Goal: Task Accomplishment & Management: Manage account settings

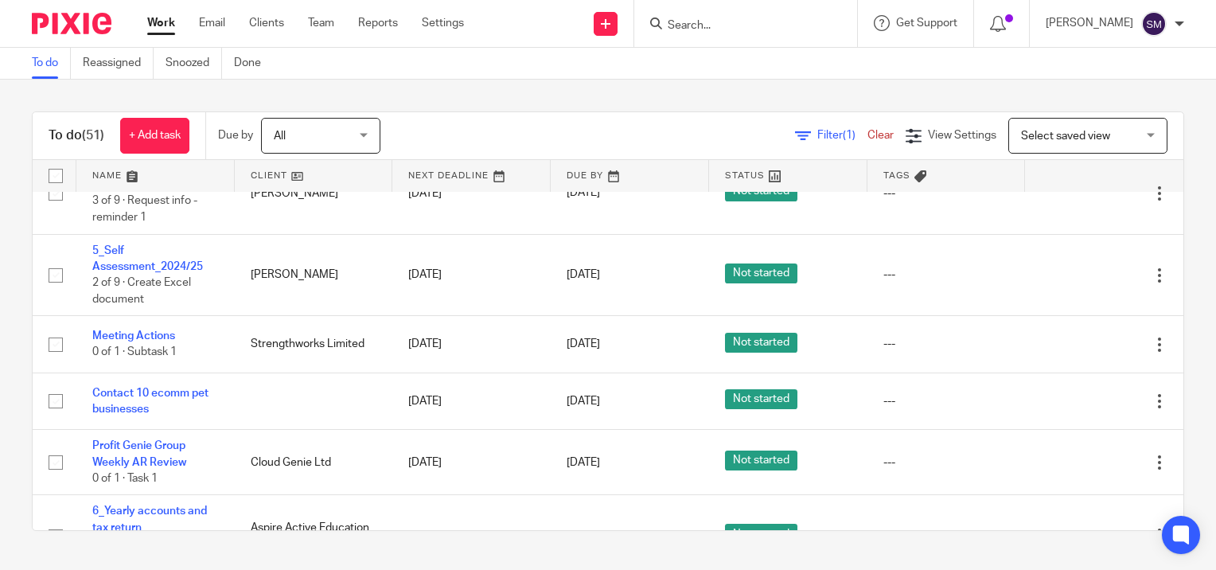
scroll to position [1035, 0]
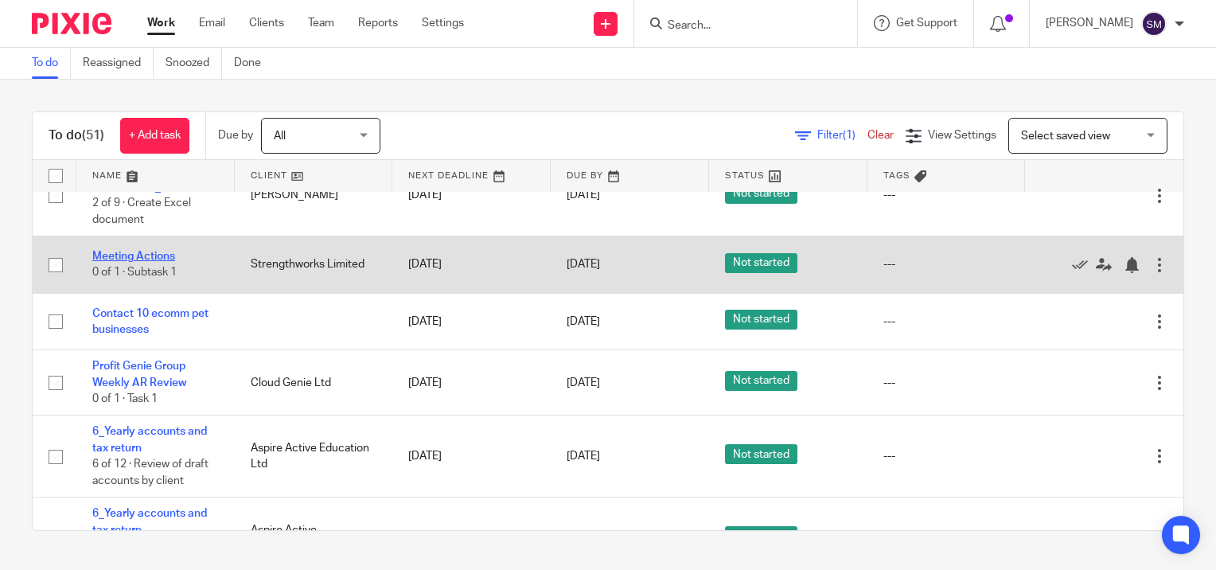
click at [151, 262] on link "Meeting Actions" at bounding box center [133, 256] width 83 height 11
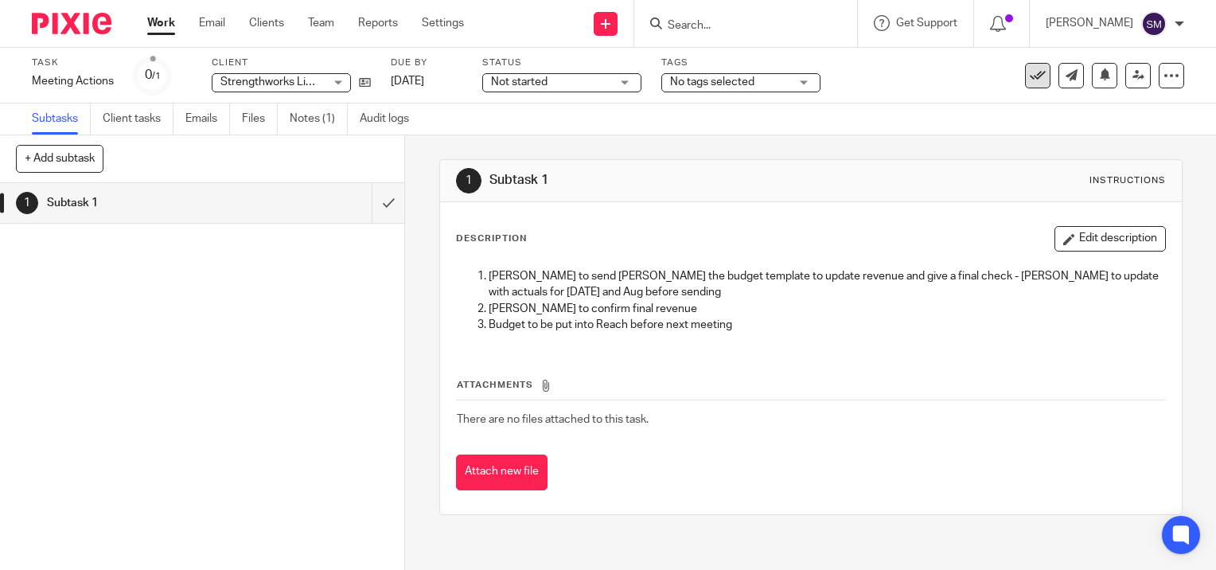
click at [1030, 73] on icon at bounding box center [1038, 76] width 16 height 16
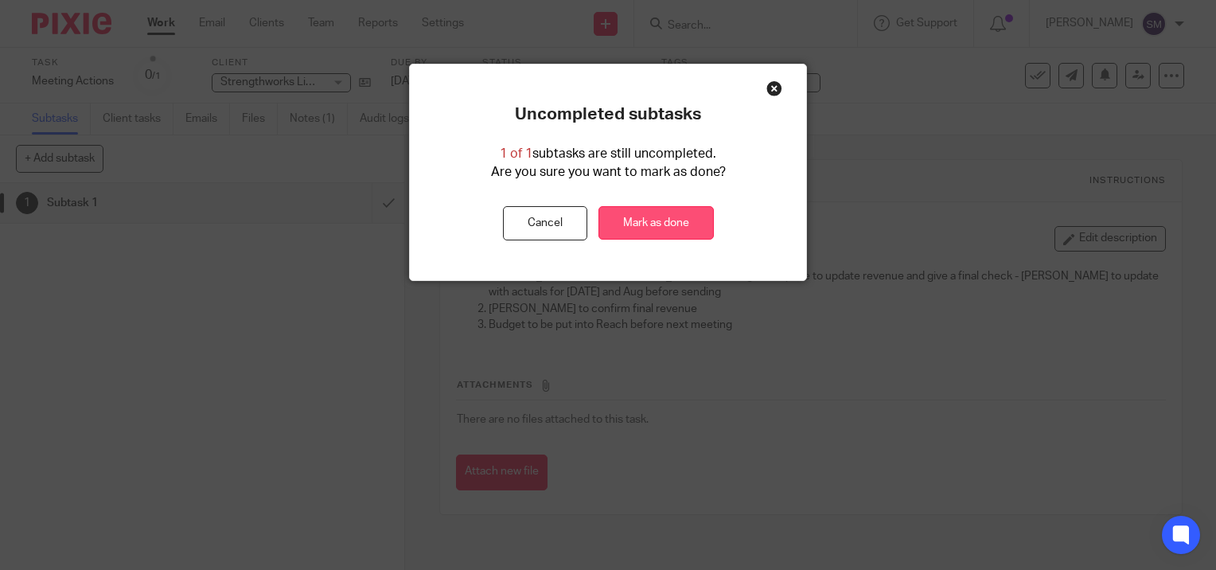
click at [651, 221] on link "Mark as done" at bounding box center [656, 223] width 115 height 34
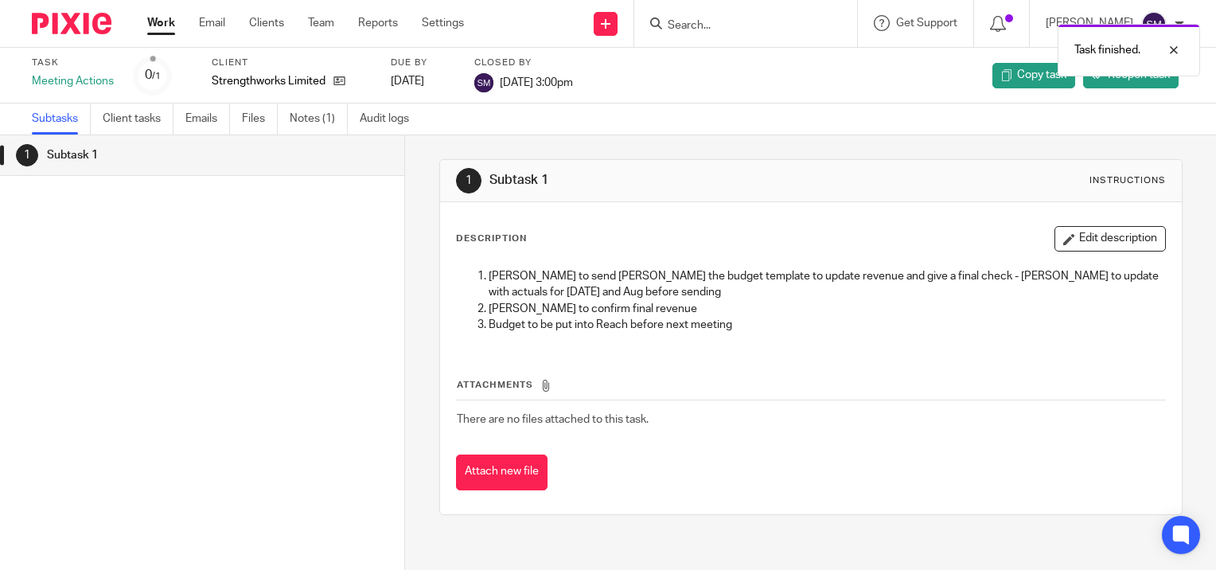
click at [158, 19] on link "Work" at bounding box center [161, 23] width 28 height 16
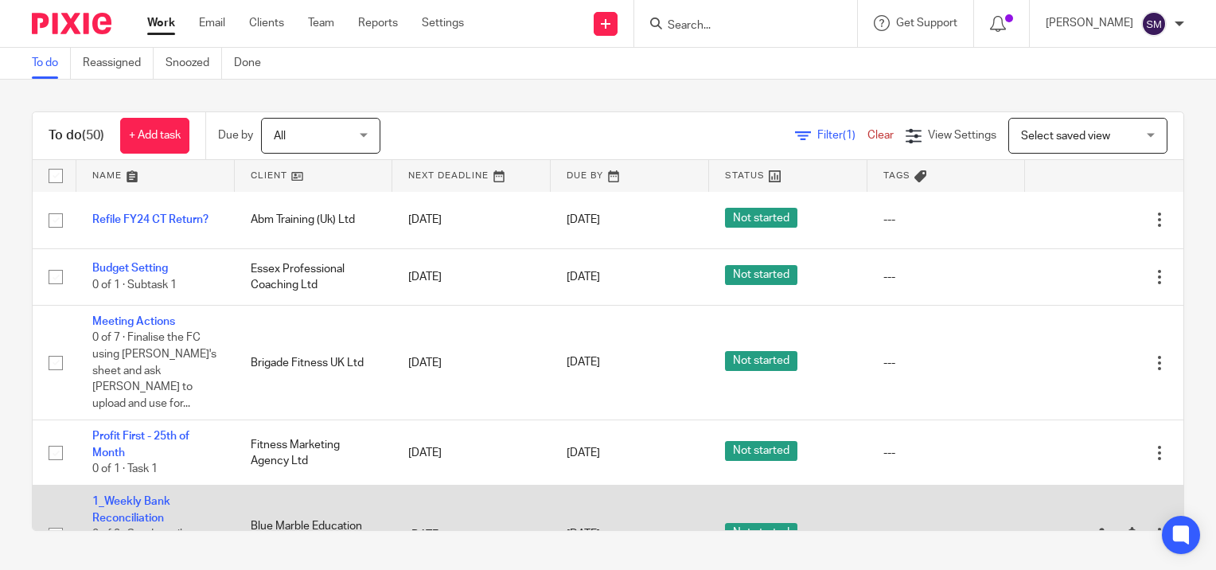
scroll to position [1751, 0]
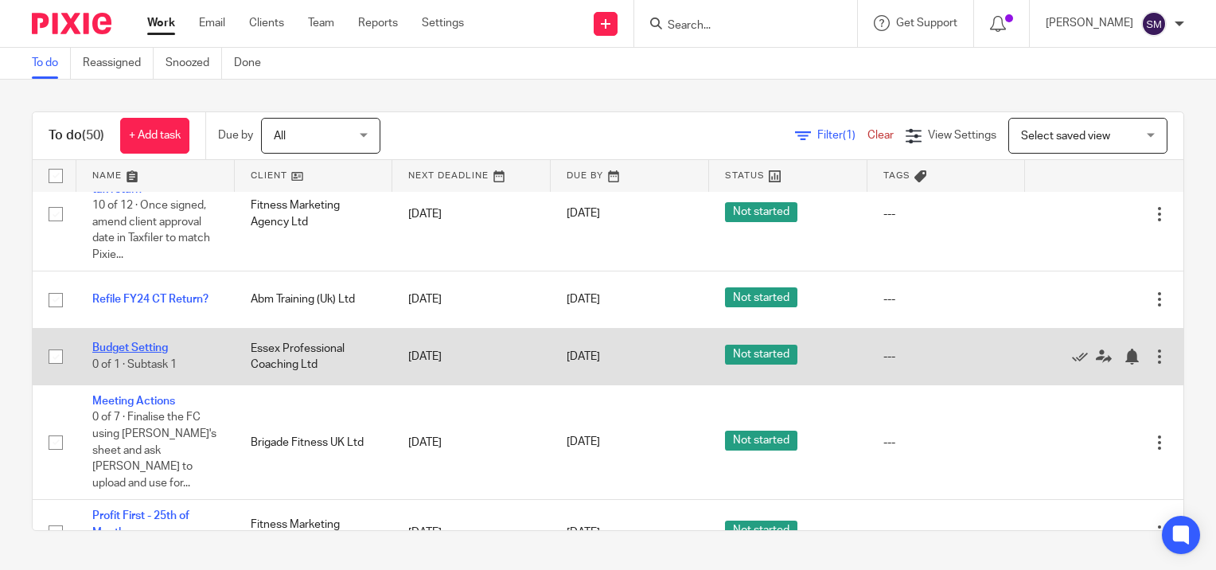
click at [143, 353] on link "Budget Setting" at bounding box center [130, 347] width 76 height 11
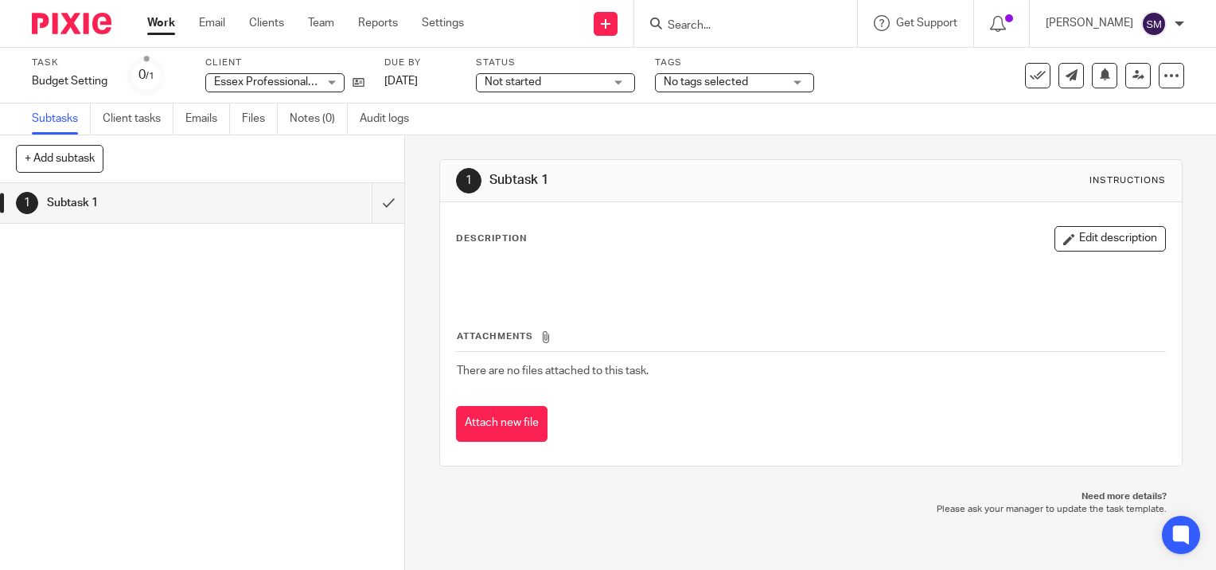
click at [150, 21] on link "Work" at bounding box center [161, 23] width 28 height 16
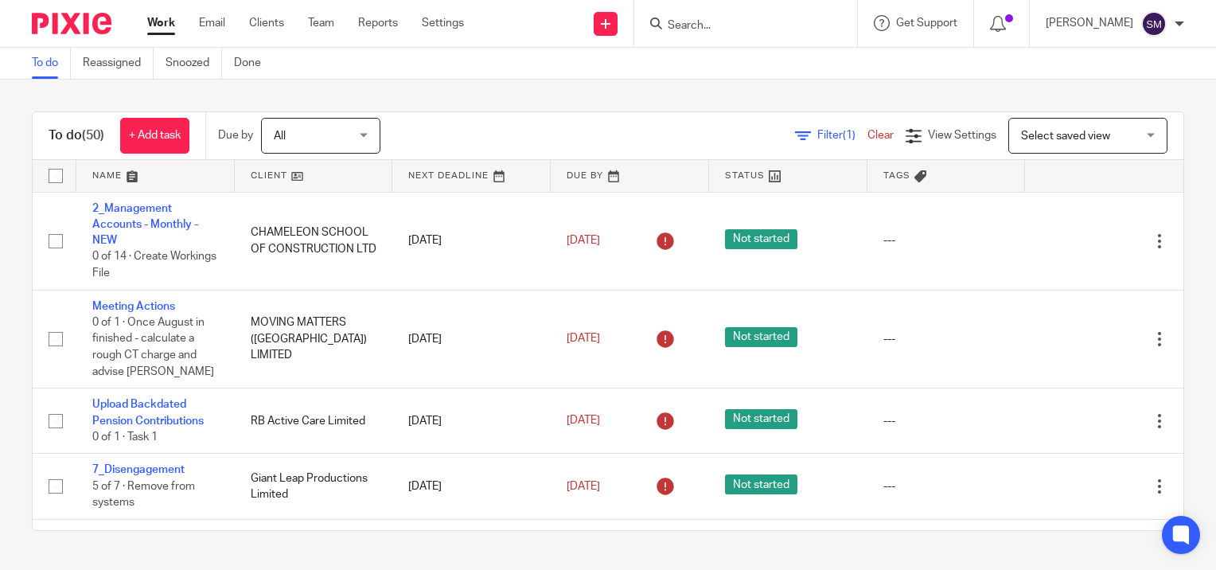
click at [734, 31] on input "Search" at bounding box center [737, 26] width 143 height 14
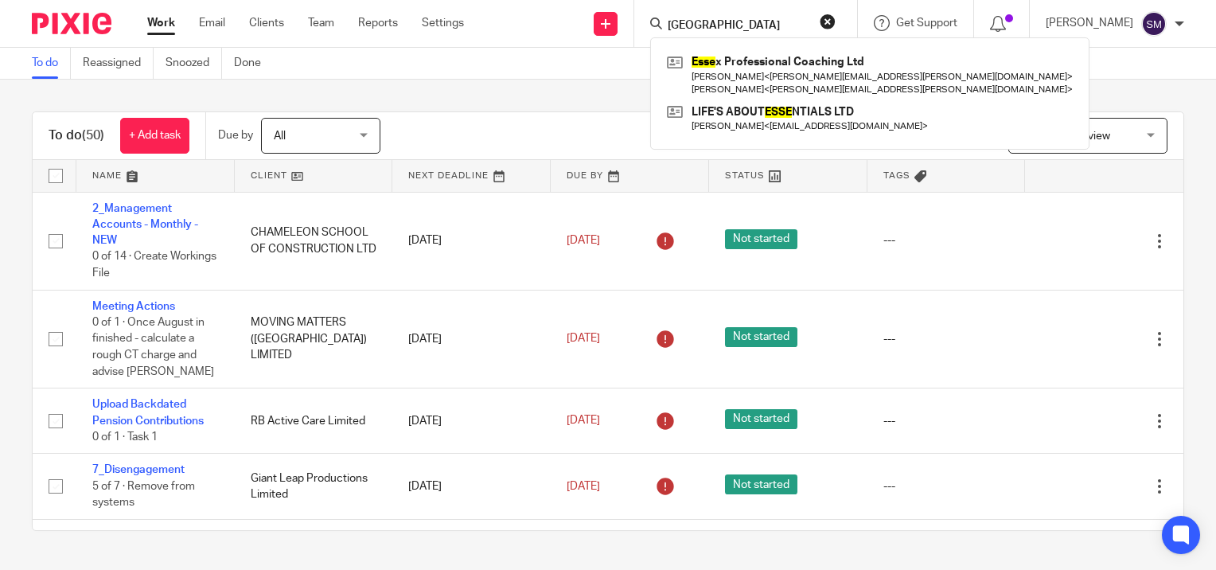
type input "[GEOGRAPHIC_DATA]"
click button "submit" at bounding box center [0, 0] width 0 height 0
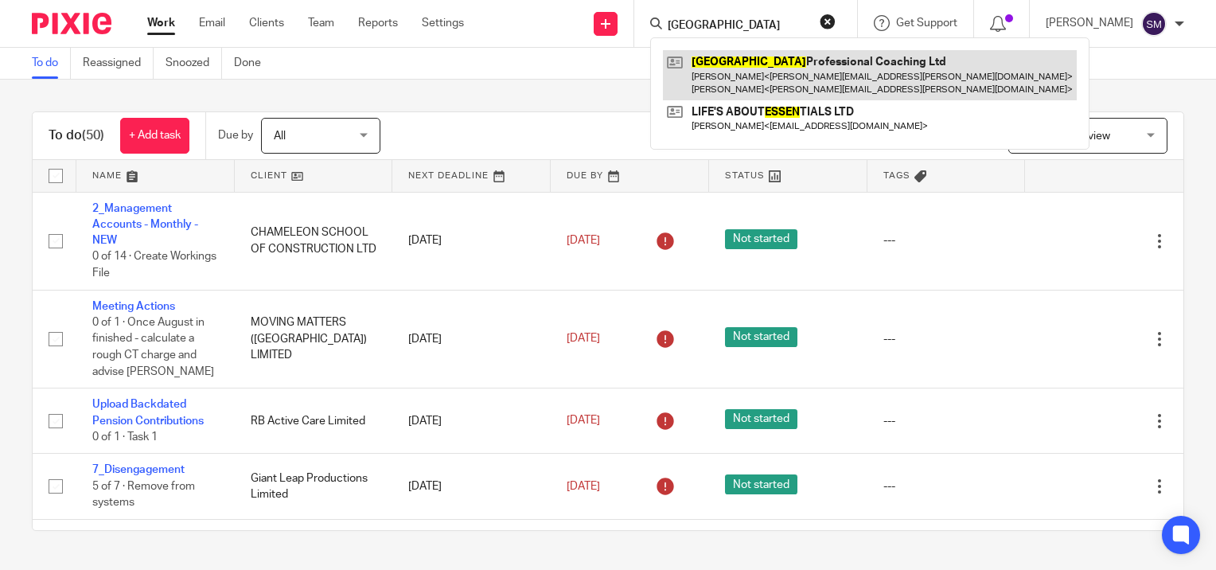
click at [735, 68] on link at bounding box center [870, 74] width 414 height 49
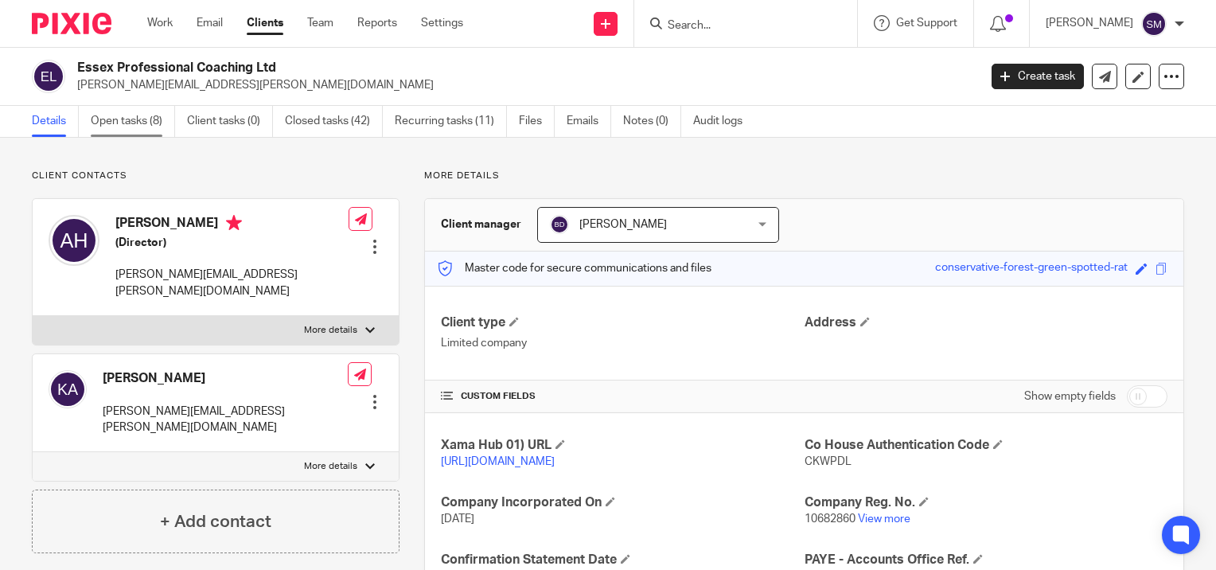
click at [132, 126] on link "Open tasks (8)" at bounding box center [133, 121] width 84 height 31
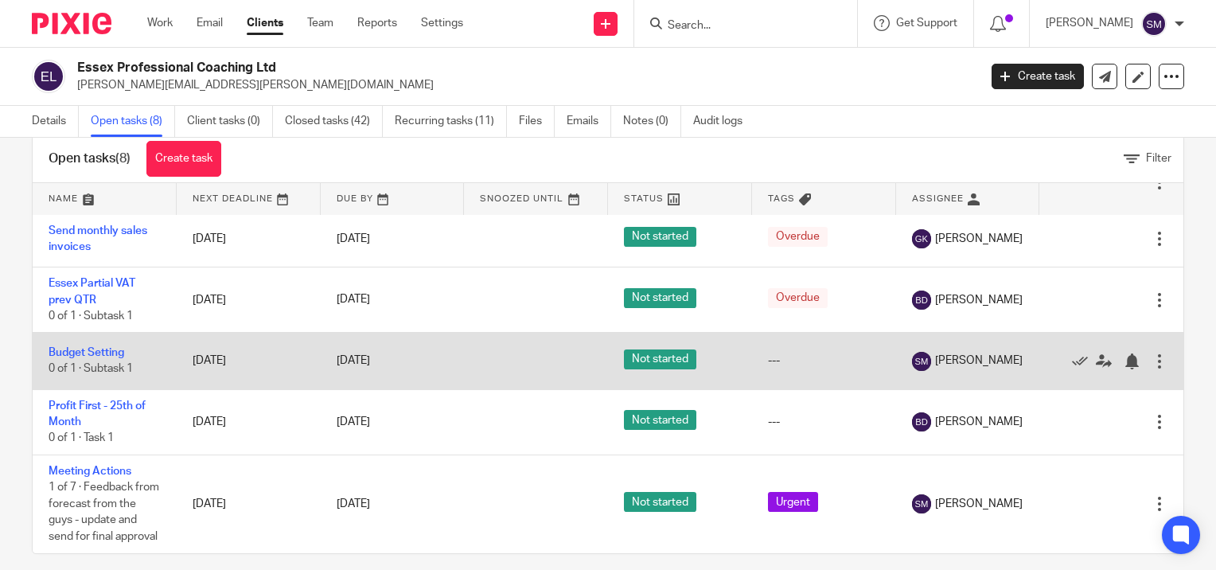
scroll to position [51, 0]
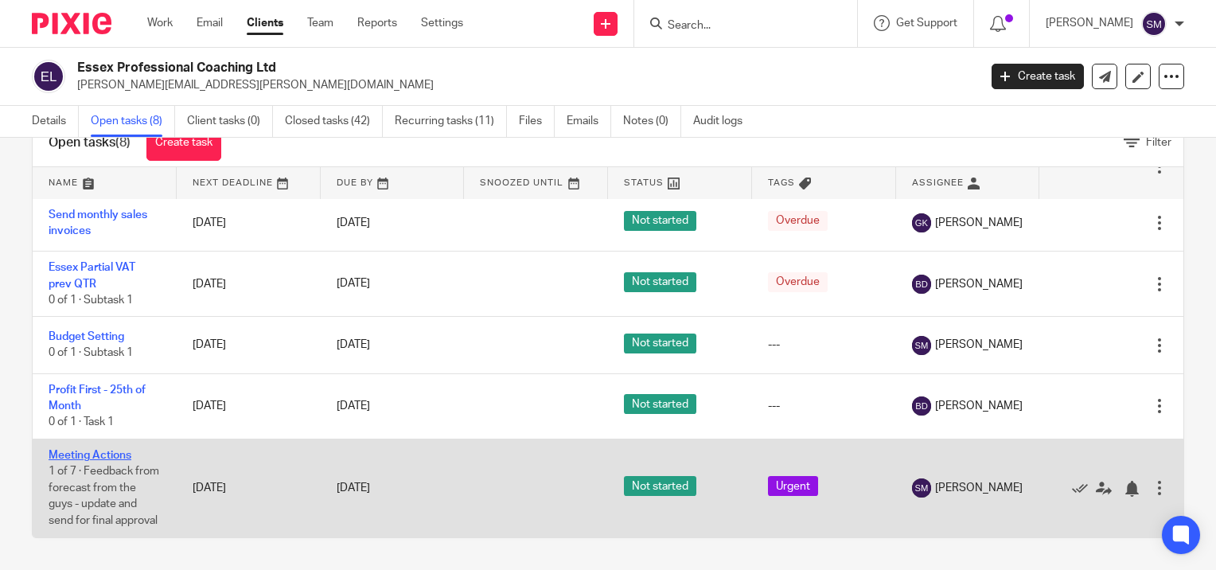
click at [93, 450] on link "Meeting Actions" at bounding box center [90, 455] width 83 height 11
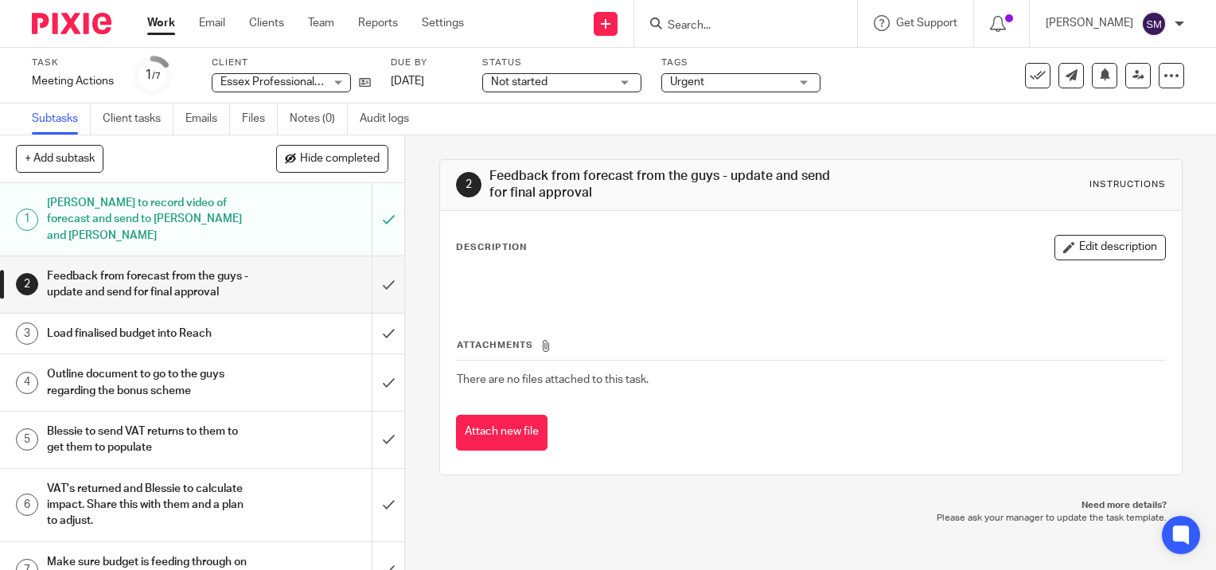
click at [159, 22] on link "Work" at bounding box center [161, 23] width 28 height 16
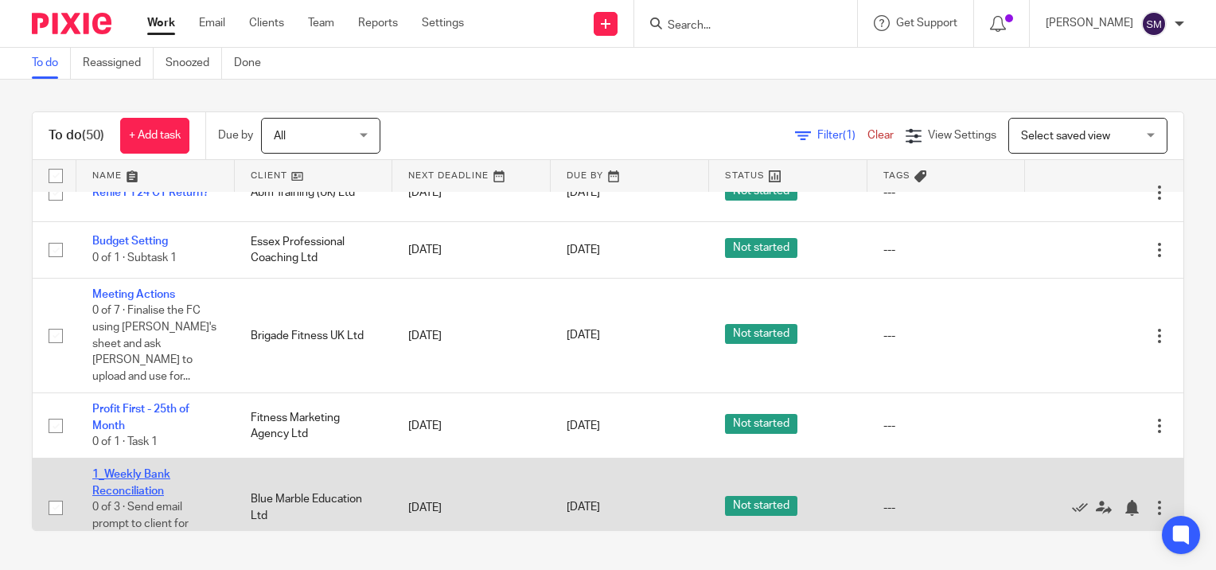
scroll to position [1831, 0]
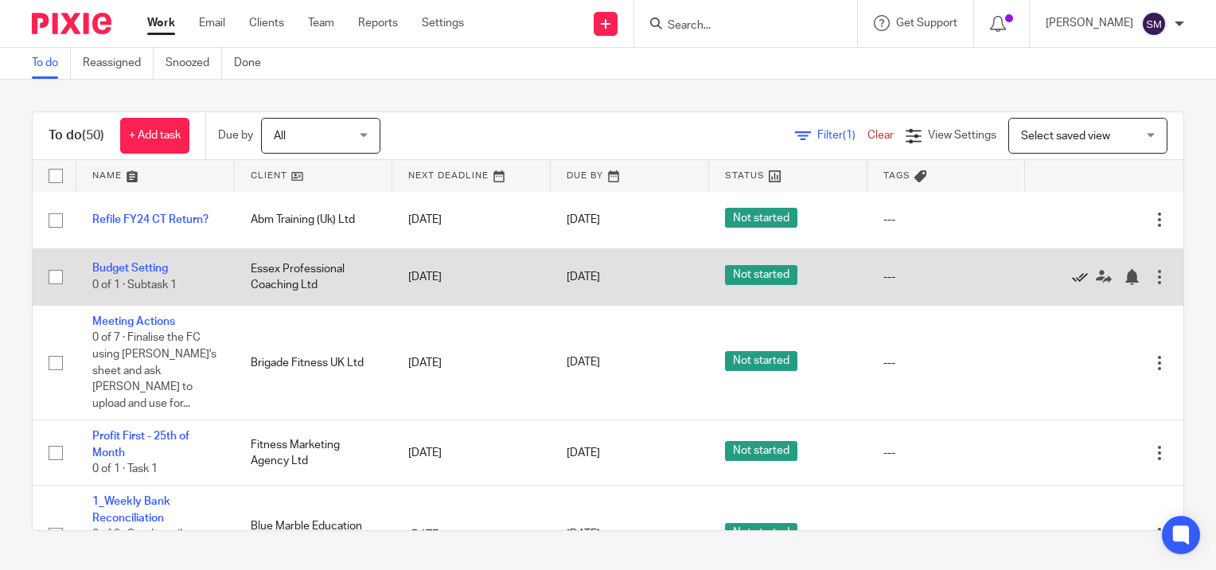
click at [1072, 285] on icon at bounding box center [1080, 277] width 16 height 16
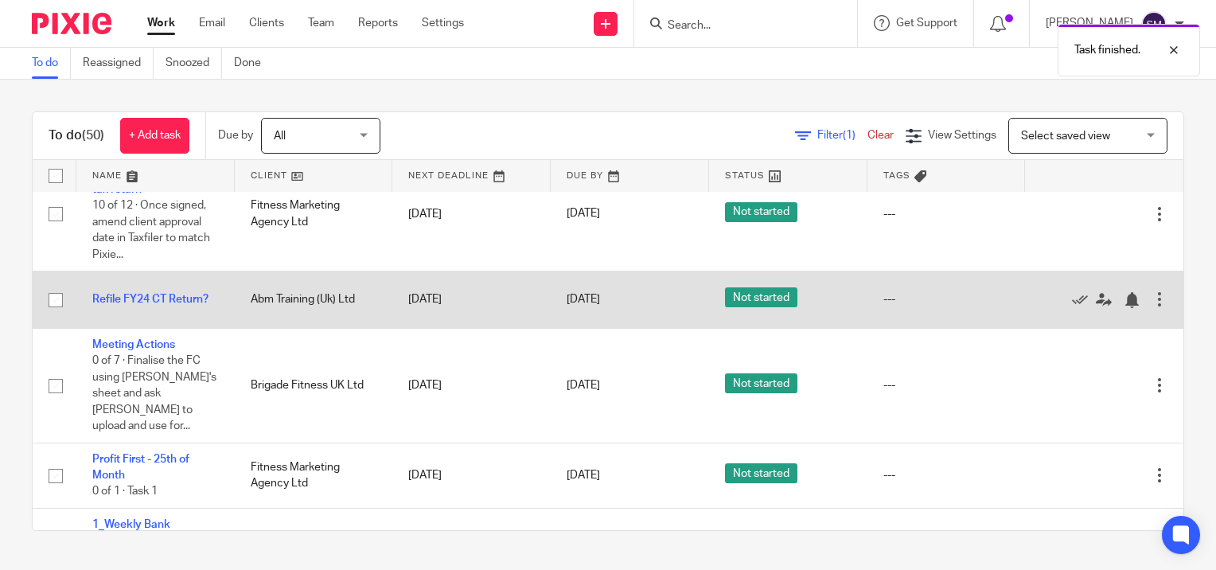
scroll to position [1672, 0]
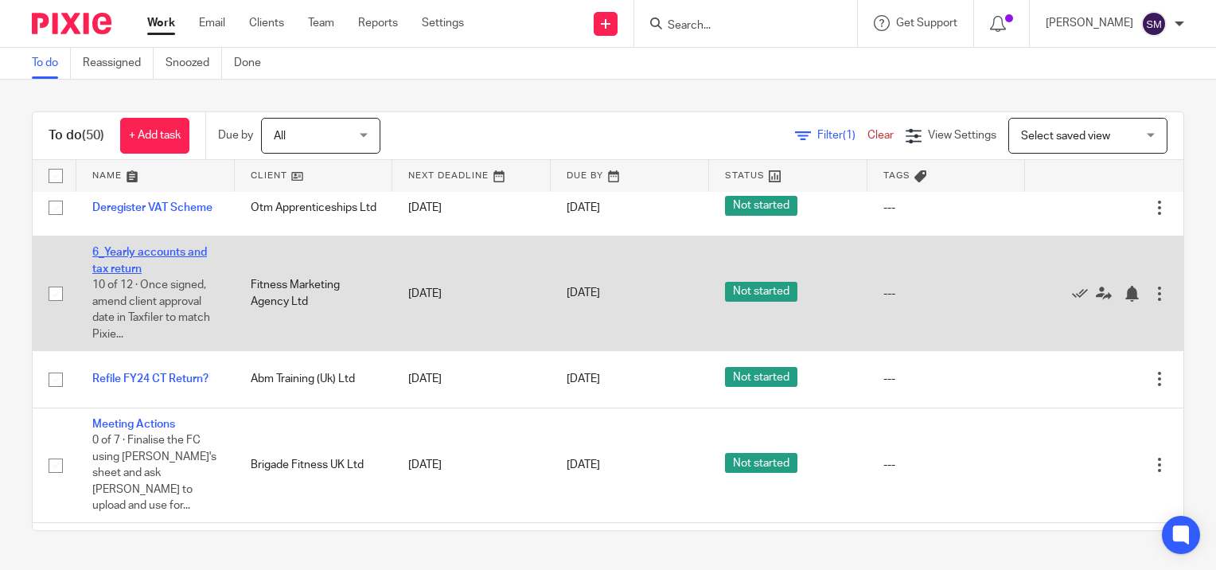
click at [115, 264] on link "6_Yearly accounts and tax return" at bounding box center [149, 260] width 115 height 27
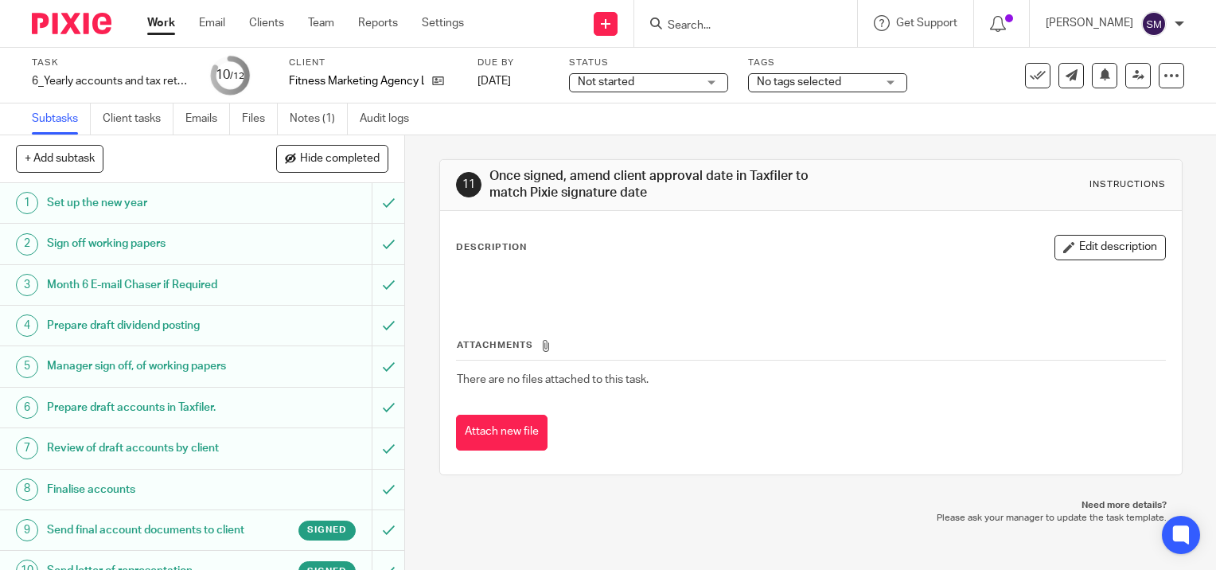
scroll to position [150, 0]
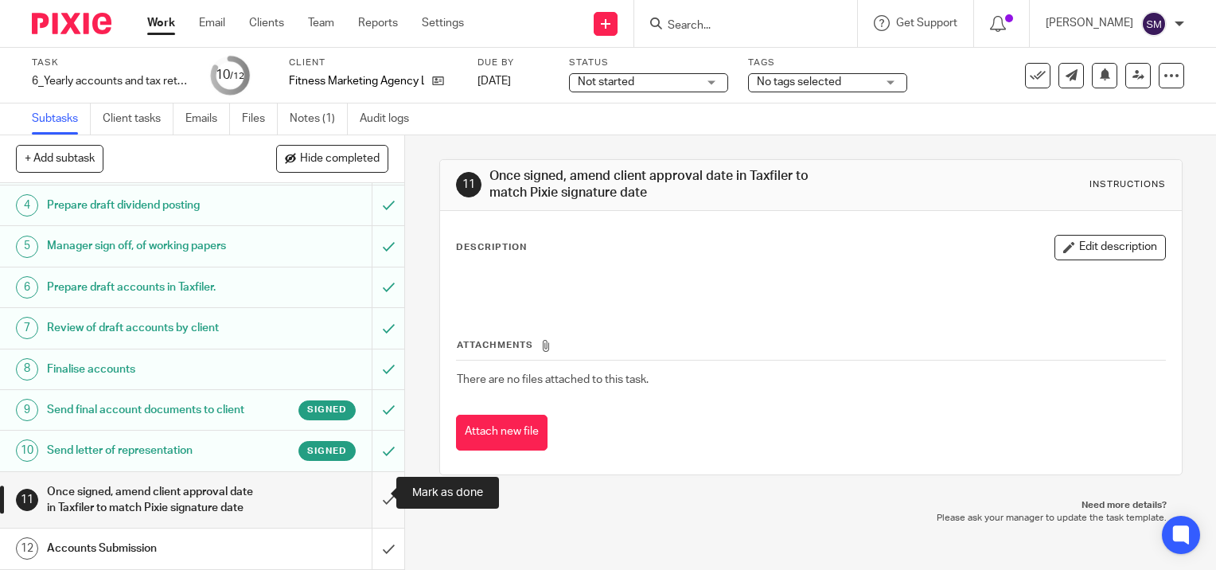
click at [369, 494] on input "submit" at bounding box center [202, 500] width 404 height 57
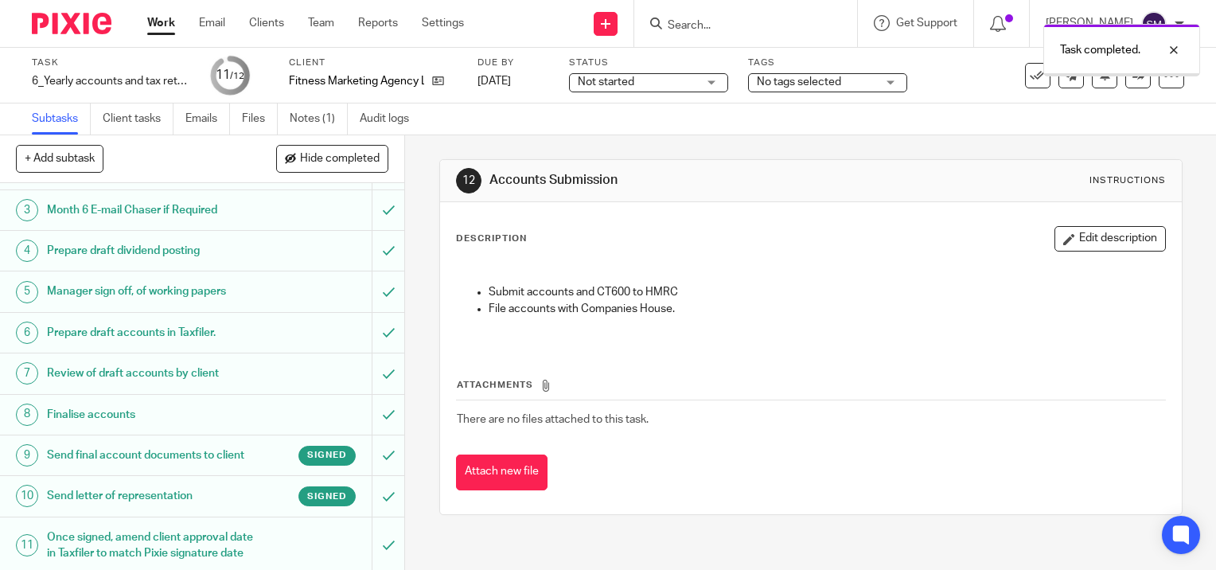
scroll to position [150, 0]
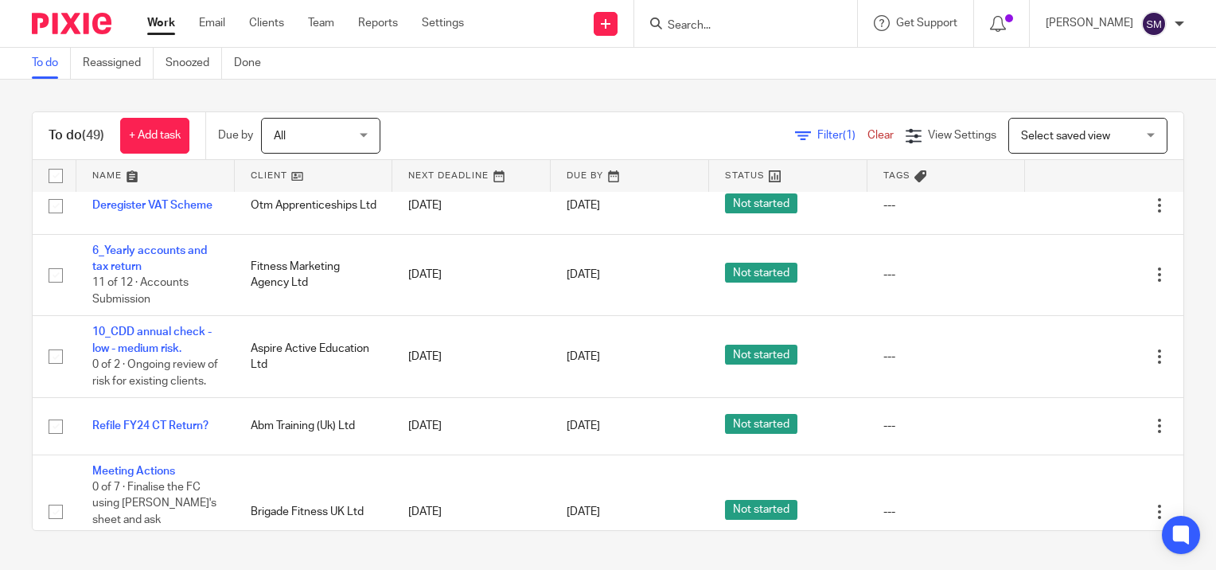
scroll to position [1512, 0]
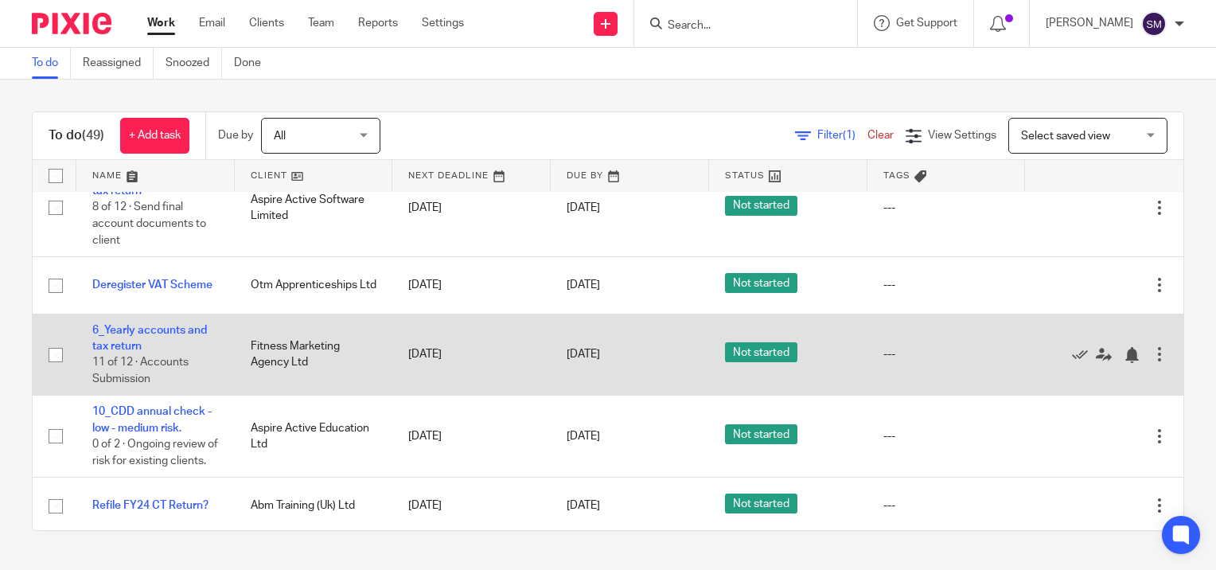
click at [116, 328] on td "6_Yearly accounts and tax return 11 of 12 · Accounts Submission" at bounding box center [155, 355] width 158 height 82
click at [121, 325] on link "6_Yearly accounts and tax return" at bounding box center [149, 338] width 115 height 27
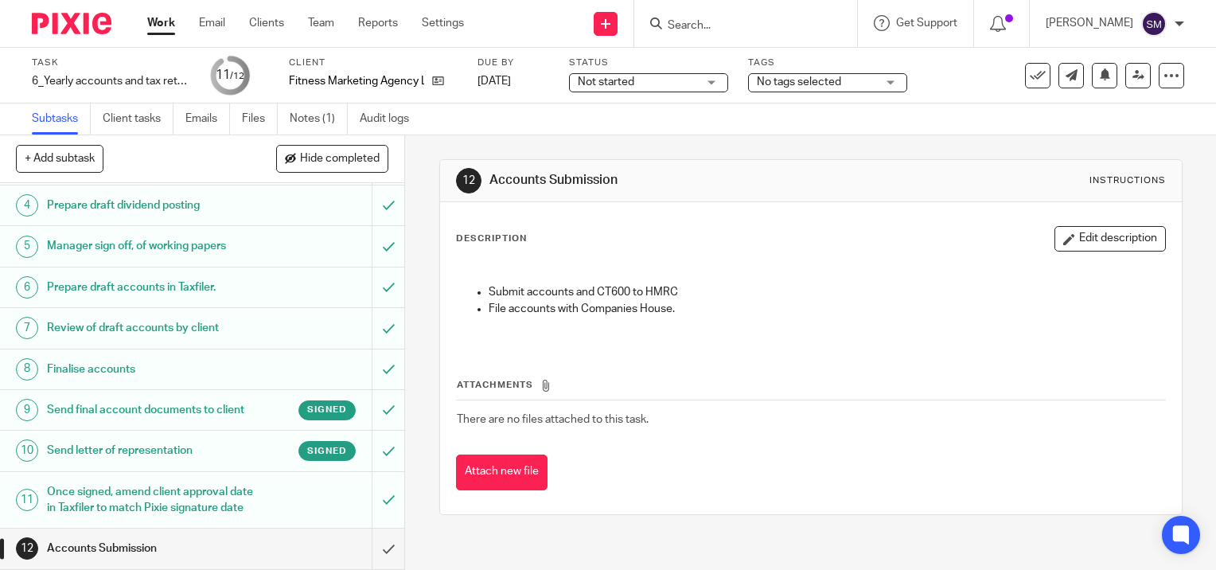
scroll to position [150, 0]
click at [373, 549] on input "submit" at bounding box center [202, 549] width 404 height 40
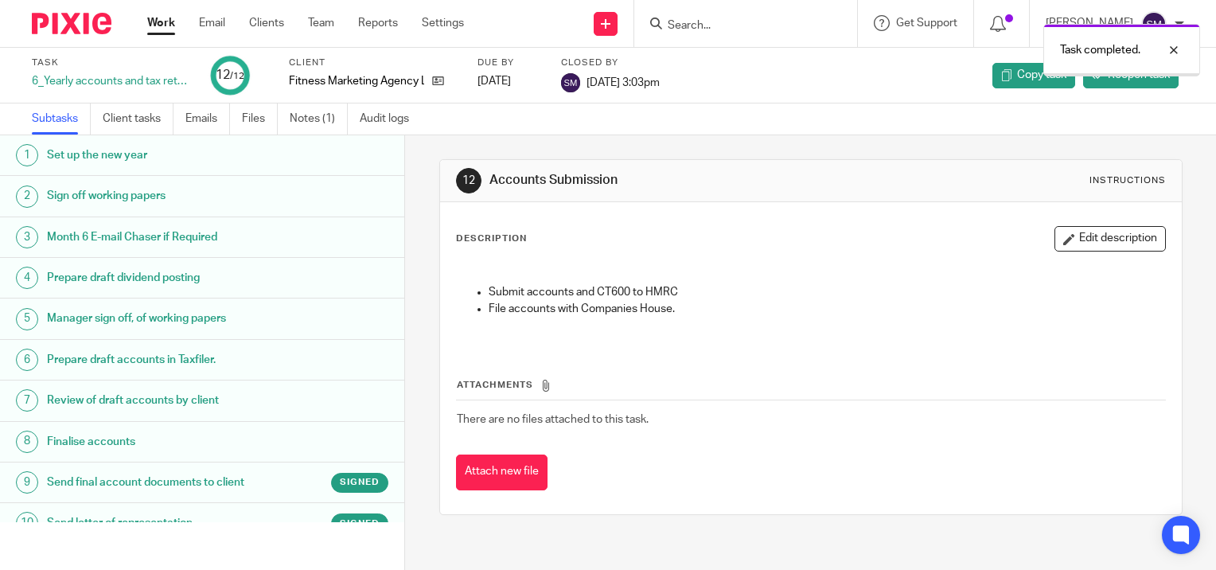
click at [162, 18] on link "Work" at bounding box center [161, 23] width 28 height 16
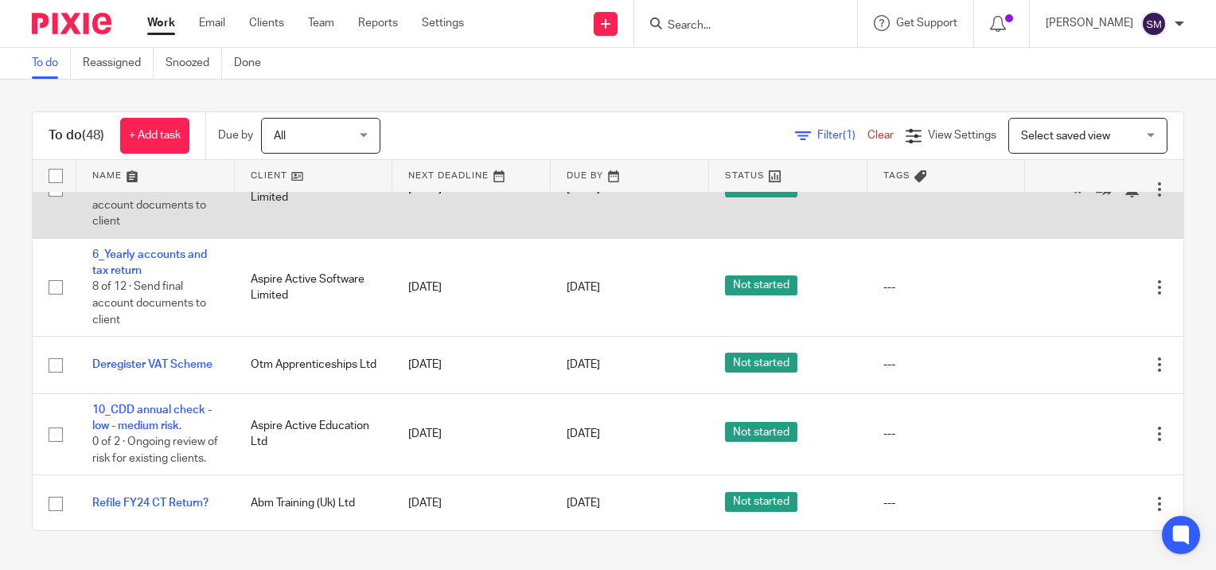
scroll to position [1512, 0]
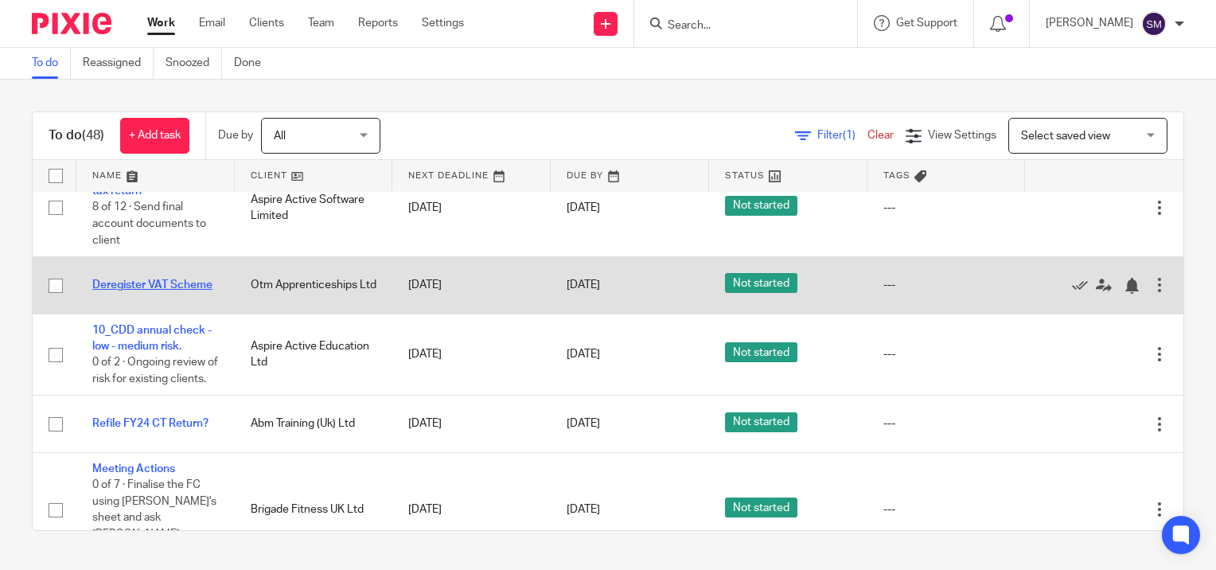
click at [127, 279] on link "Deregister VAT Scheme" at bounding box center [152, 284] width 120 height 11
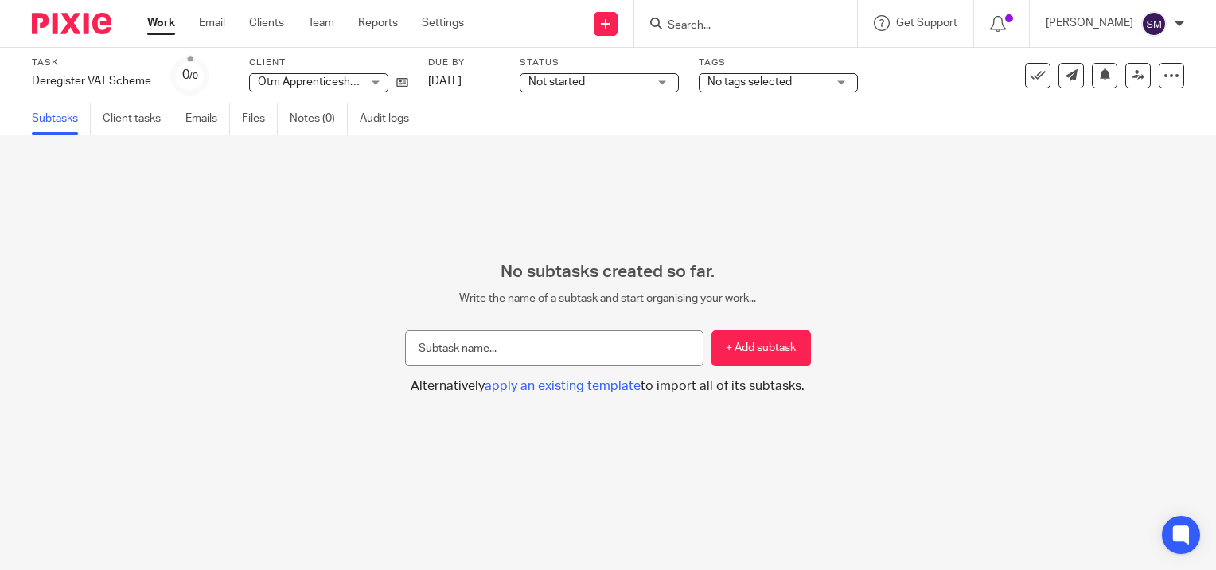
click at [444, 353] on input "text" at bounding box center [554, 348] width 298 height 36
type input "T"
click at [319, 119] on link "Notes (0)" at bounding box center [319, 118] width 58 height 31
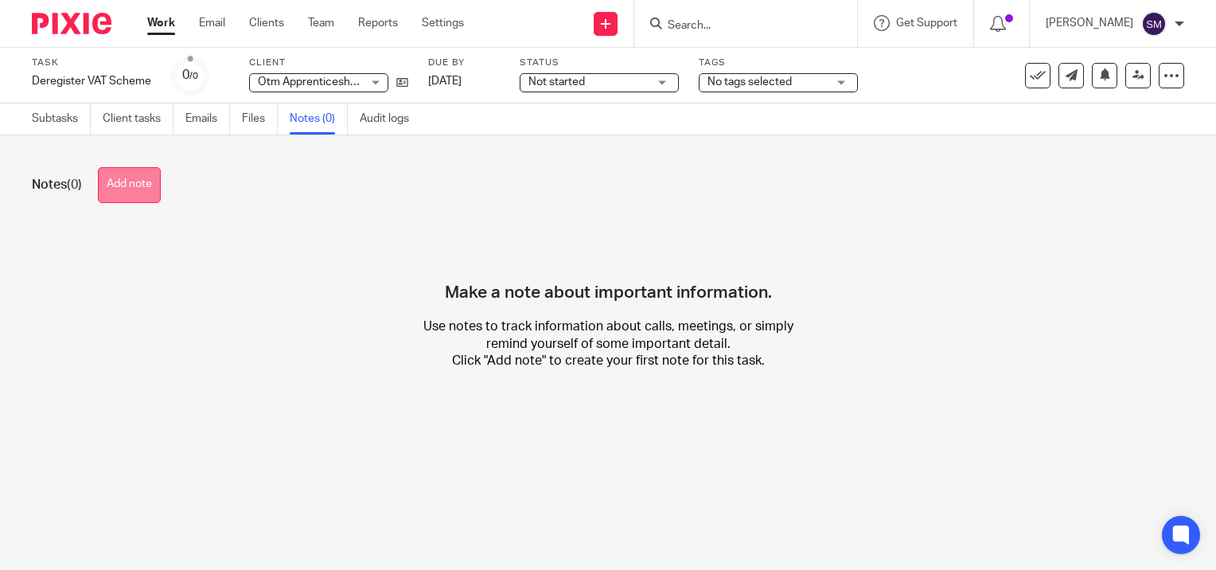
click at [115, 192] on button "Add note" at bounding box center [129, 185] width 63 height 36
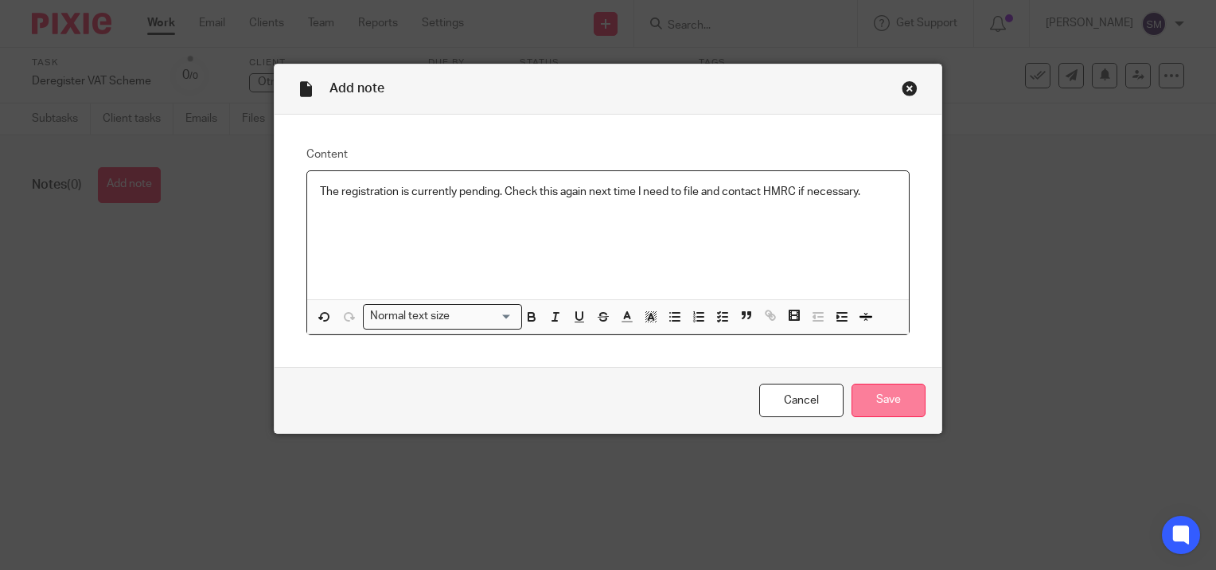
click at [872, 406] on input "Save" at bounding box center [889, 401] width 74 height 34
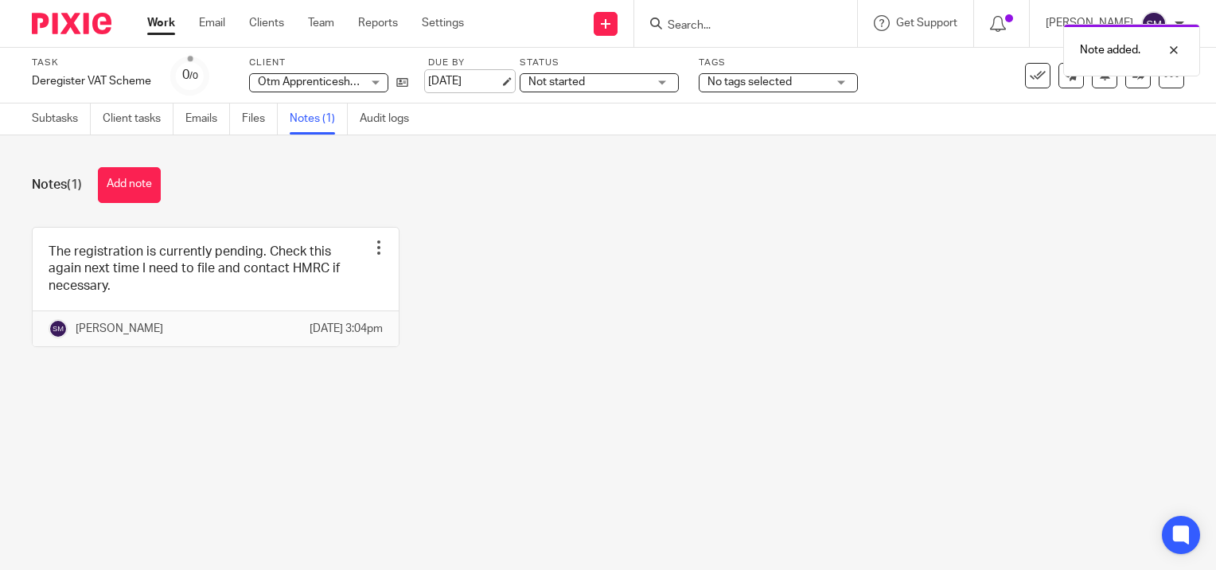
click at [500, 77] on link "[DATE]" at bounding box center [464, 81] width 72 height 17
click at [152, 25] on link "Work" at bounding box center [161, 23] width 28 height 16
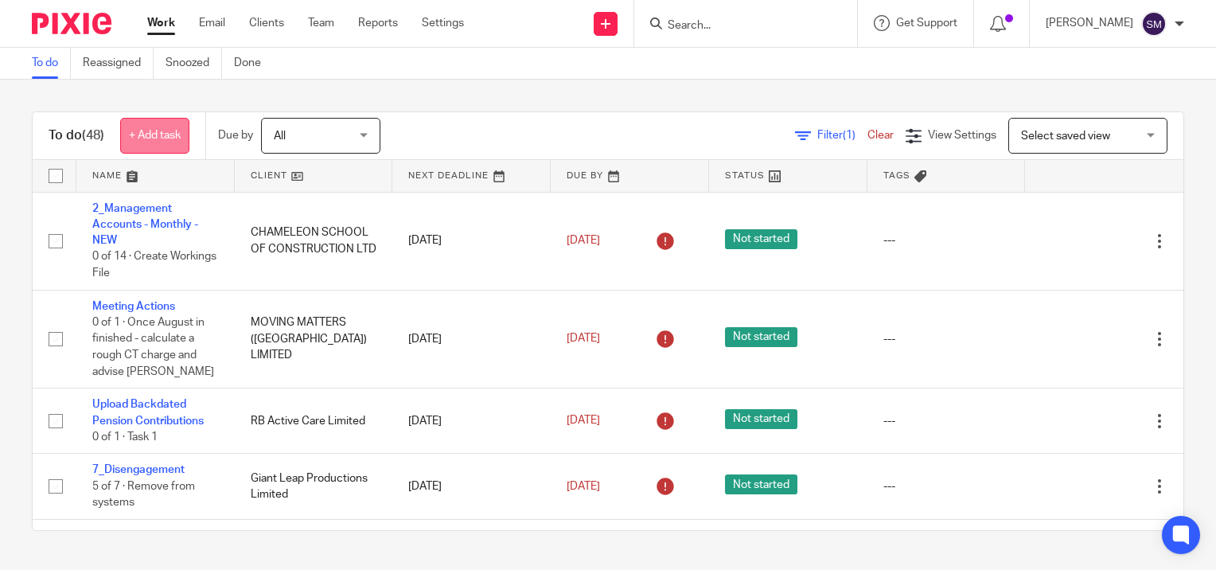
click at [166, 130] on link "+ Add task" at bounding box center [154, 136] width 69 height 36
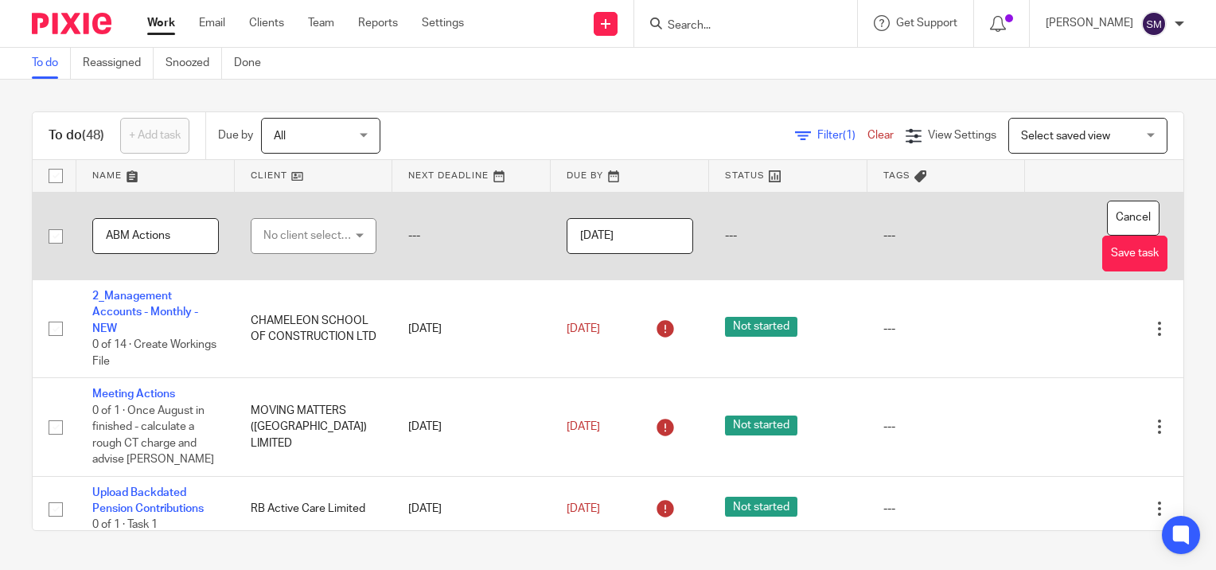
type input "ABM Actions"
click at [658, 233] on input "2025-09-25" at bounding box center [630, 236] width 127 height 36
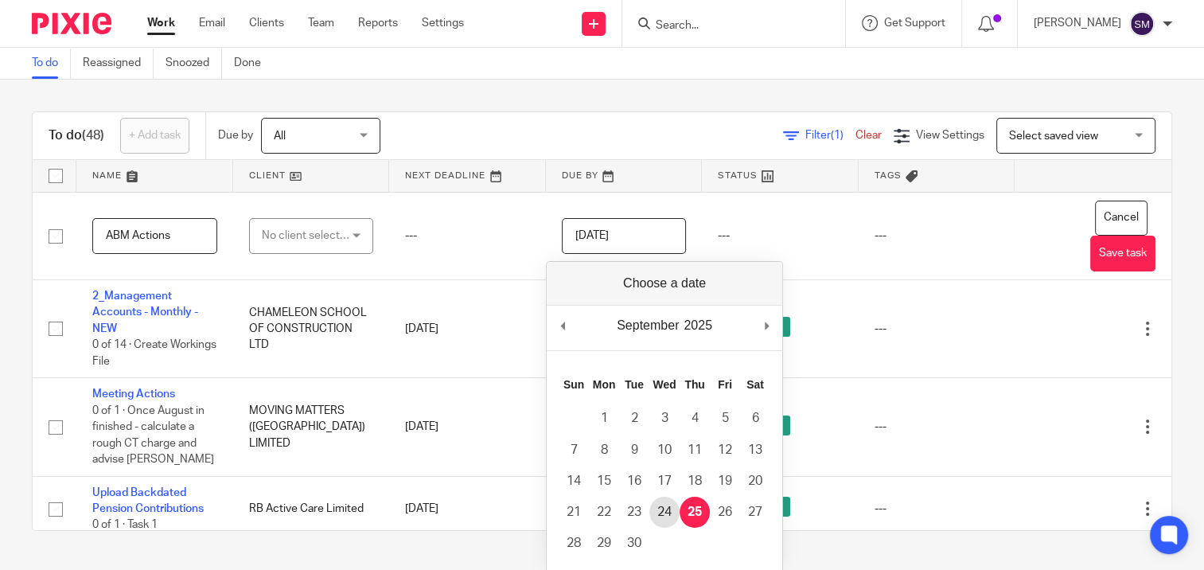
type input "2025-09-24"
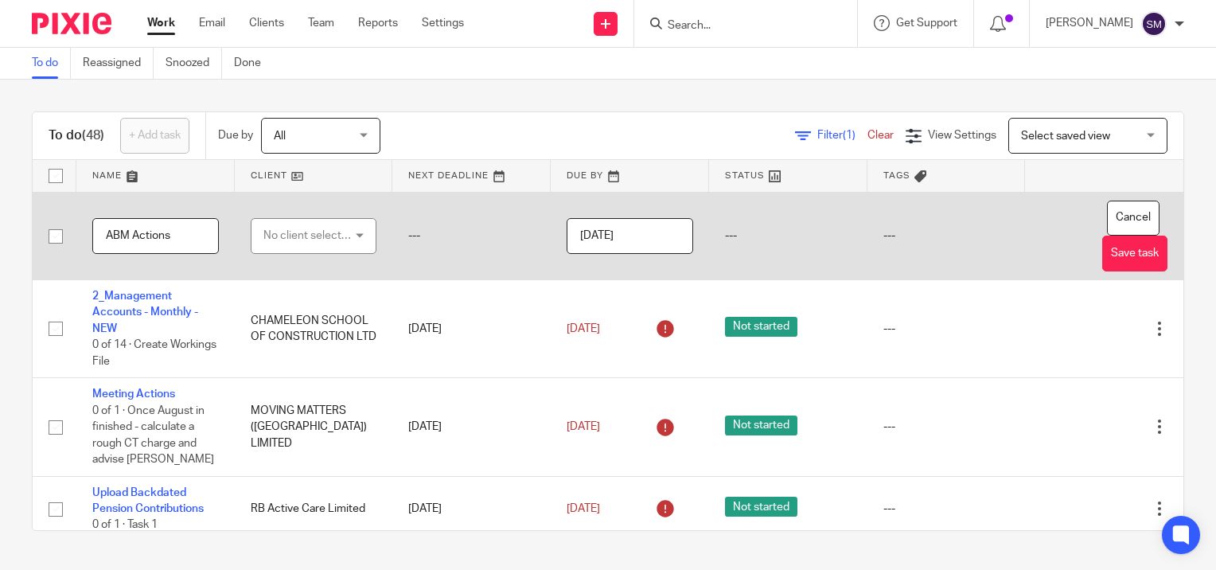
click at [332, 238] on div "No client selected" at bounding box center [308, 235] width 90 height 33
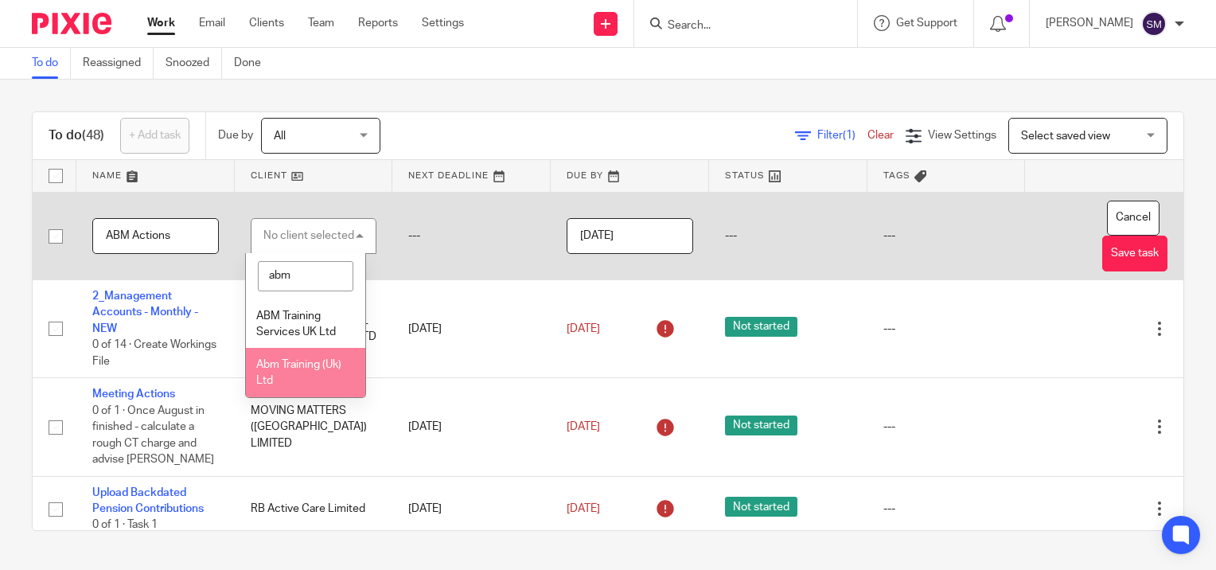
type input "abm"
click at [297, 369] on span "Abm Training (Uk) Ltd" at bounding box center [298, 373] width 85 height 28
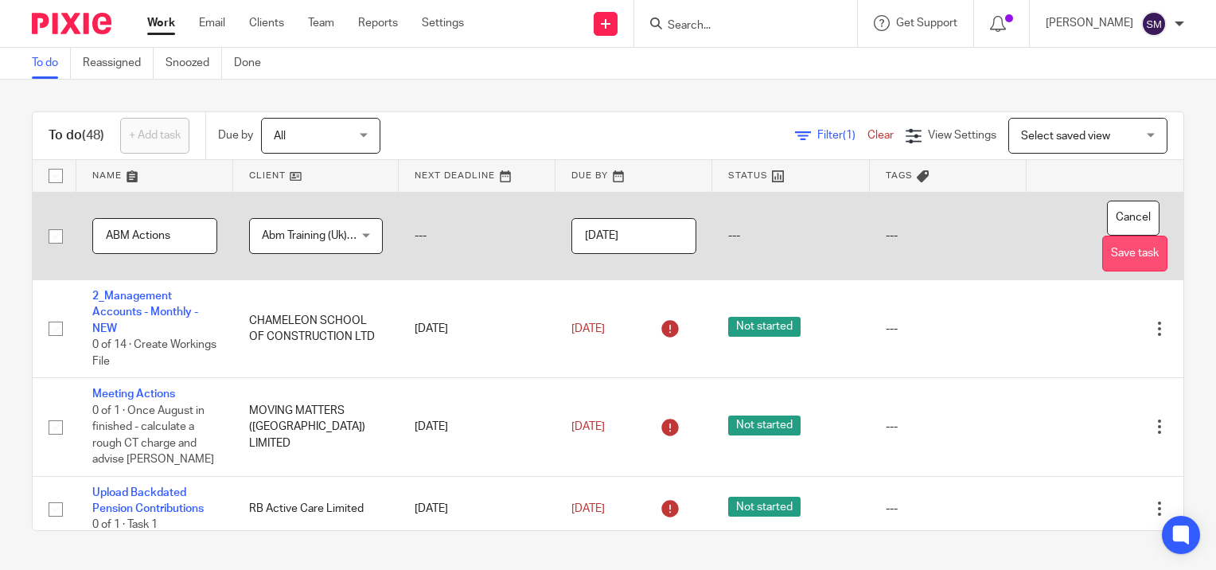
click at [1103, 255] on button "Save task" at bounding box center [1135, 254] width 65 height 36
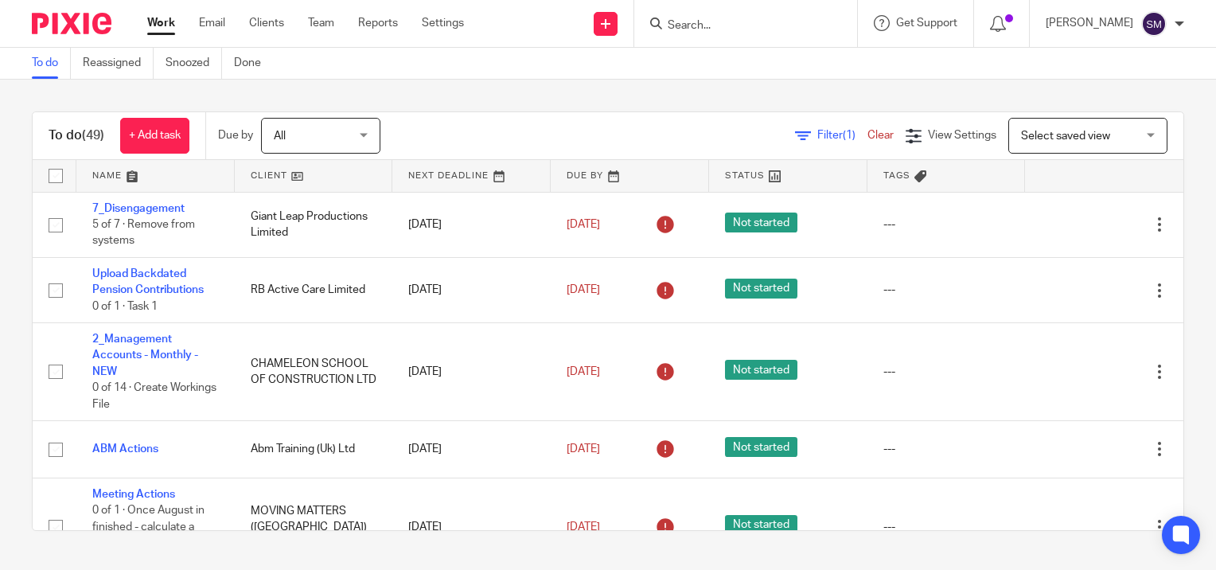
click at [159, 20] on link "Work" at bounding box center [161, 23] width 28 height 16
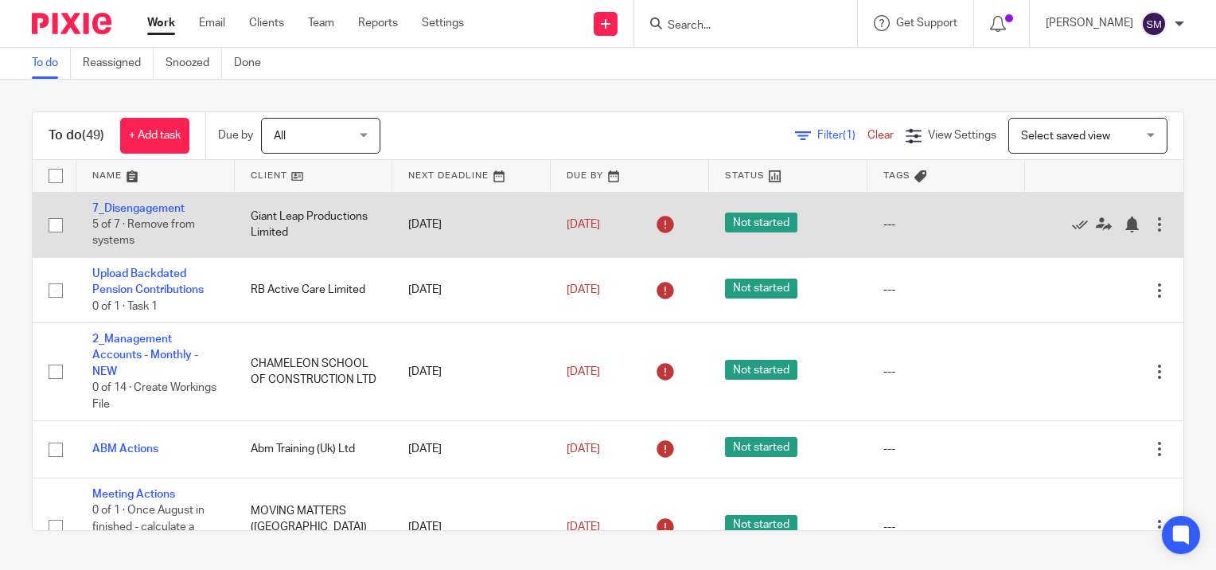
scroll to position [80, 0]
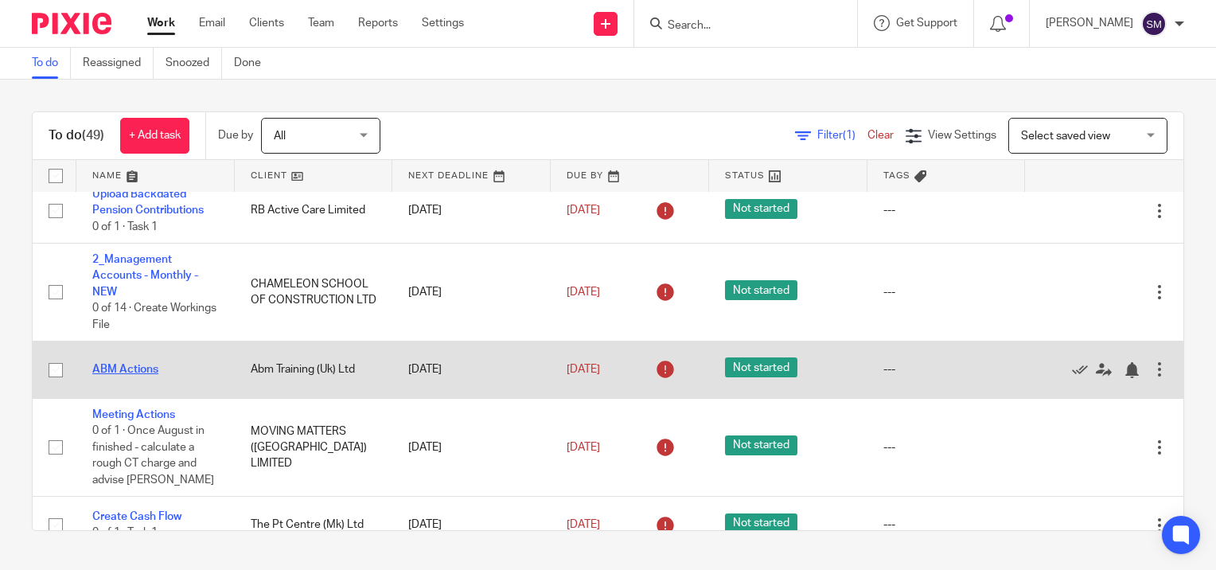
click at [131, 373] on link "ABM Actions" at bounding box center [125, 369] width 66 height 11
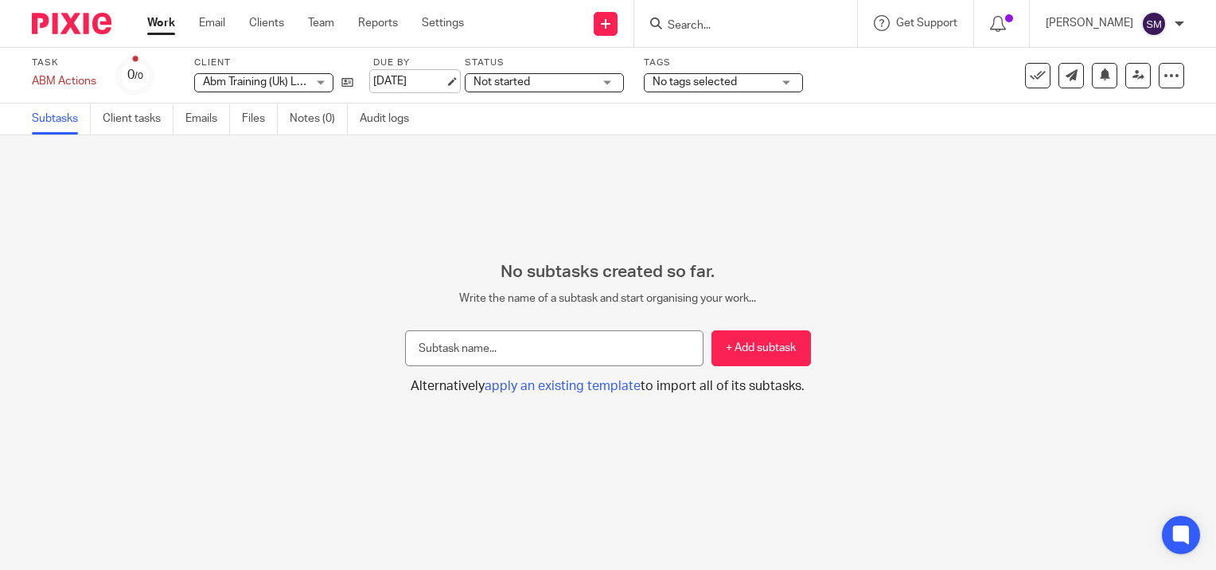
click at [445, 78] on link "[DATE]" at bounding box center [409, 81] width 72 height 17
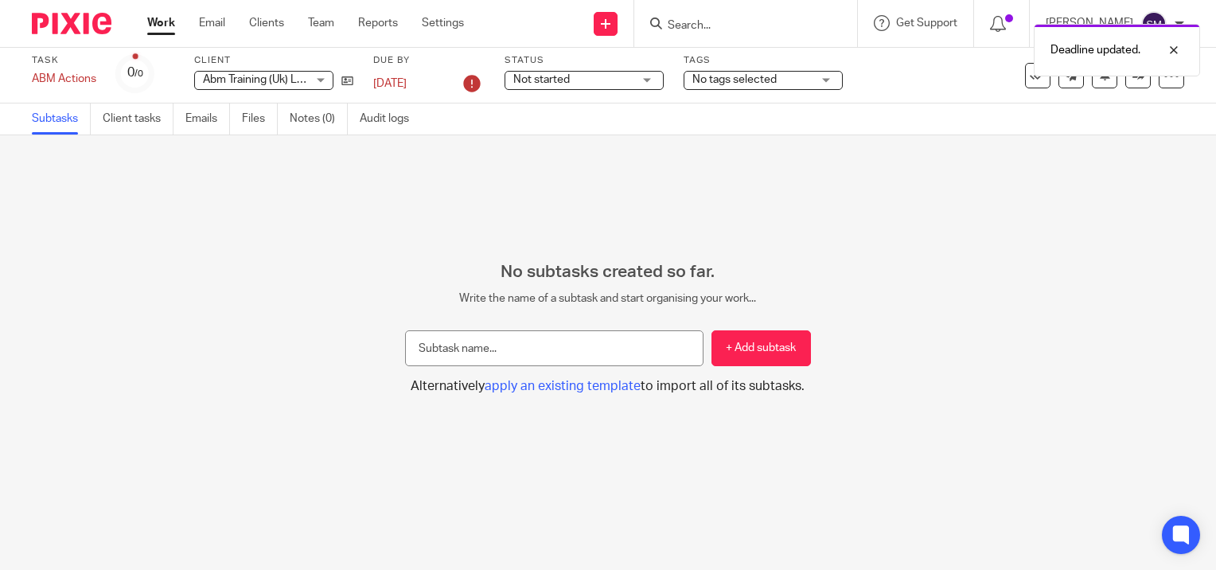
click at [166, 24] on link "Work" at bounding box center [161, 23] width 28 height 16
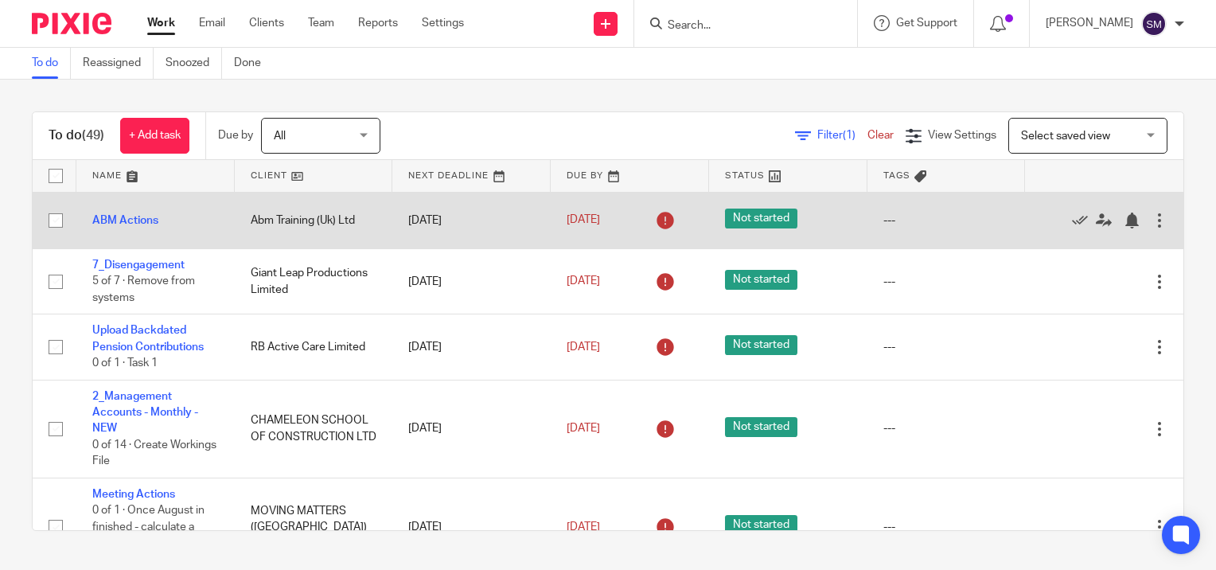
click at [134, 213] on td "ABM Actions" at bounding box center [155, 220] width 158 height 57
click at [130, 219] on link "ABM Actions" at bounding box center [125, 220] width 66 height 11
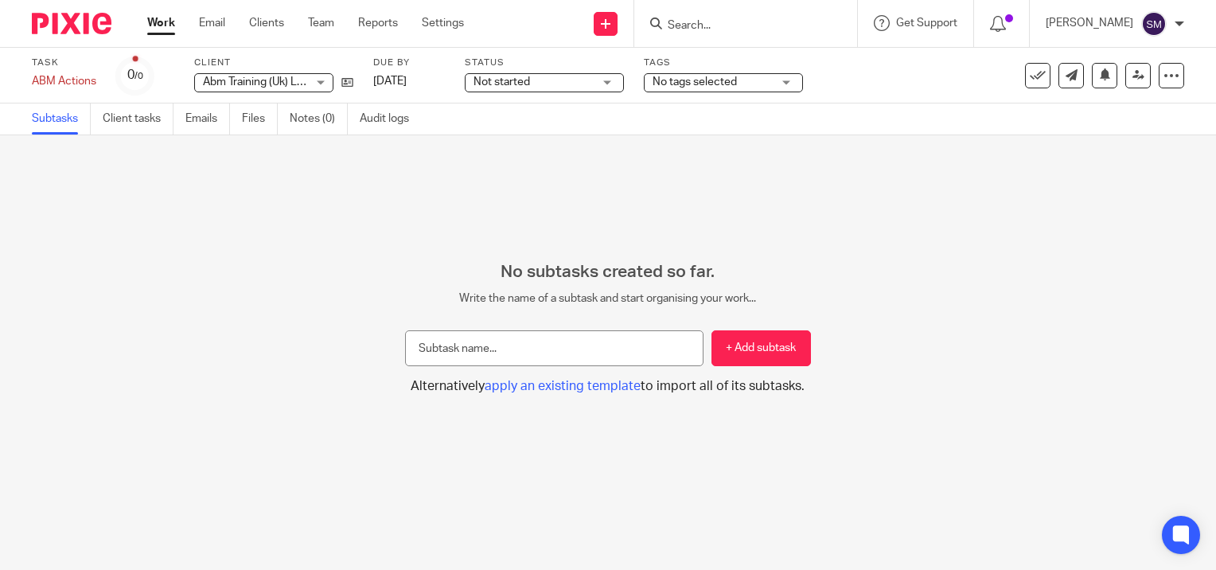
click at [486, 352] on input "text" at bounding box center [554, 348] width 298 height 36
type input "[PERSON_NAME] to reply to [PERSON_NAME] on tax questions - drafts sent to [PERS…"
click at [769, 342] on button "+ Add subtask" at bounding box center [762, 348] width 100 height 36
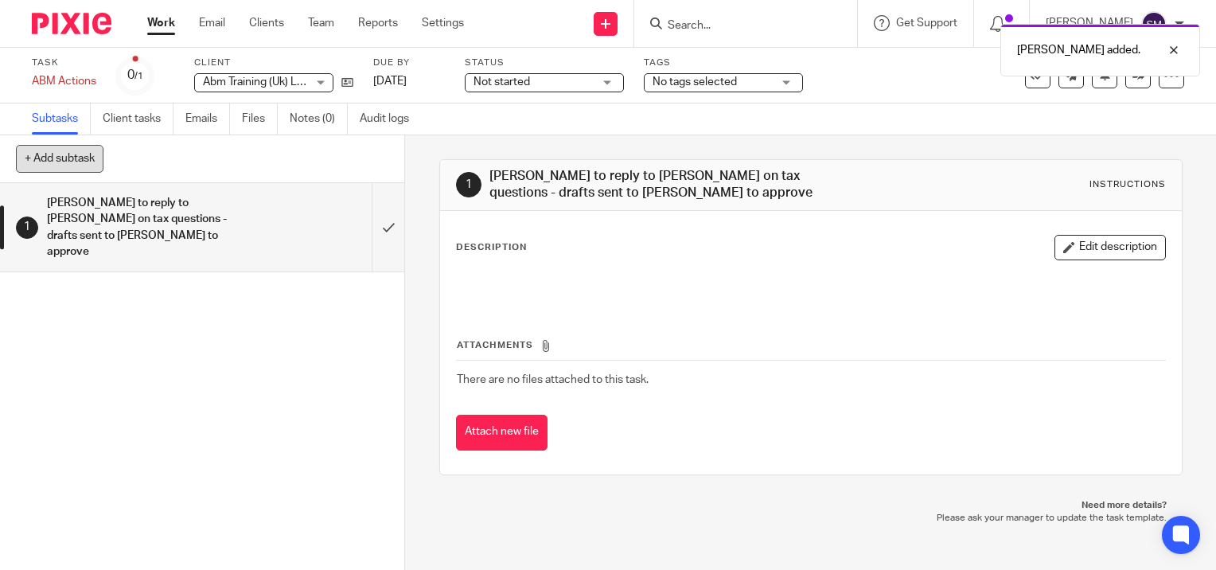
click at [67, 153] on button "+ Add subtask" at bounding box center [60, 158] width 88 height 27
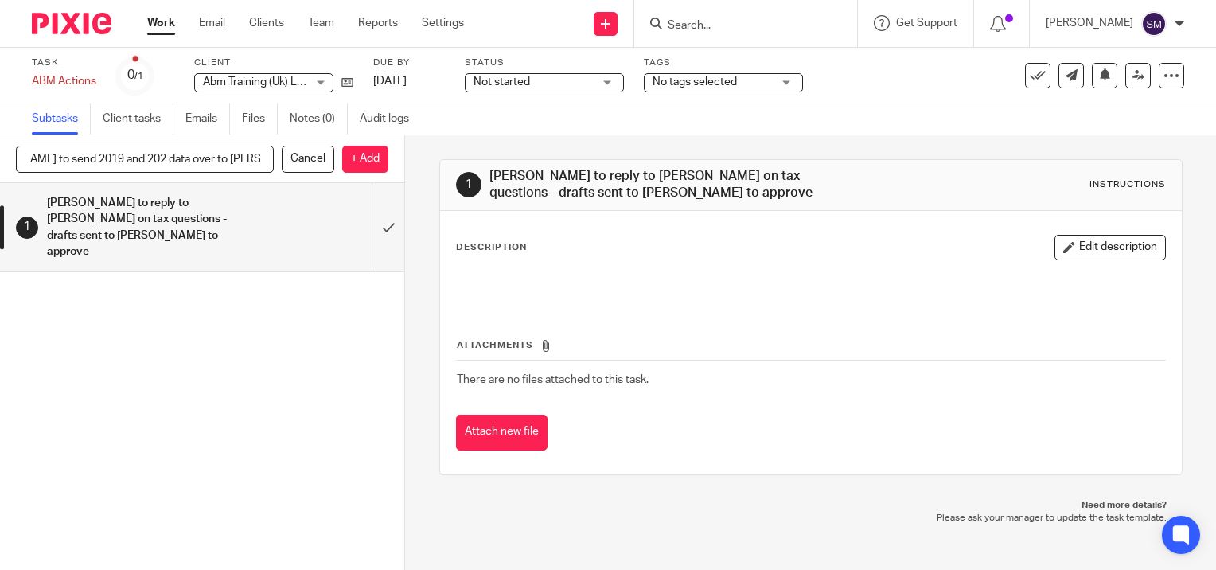
scroll to position [0, 66]
click at [369, 160] on p "+ Add" at bounding box center [365, 159] width 46 height 27
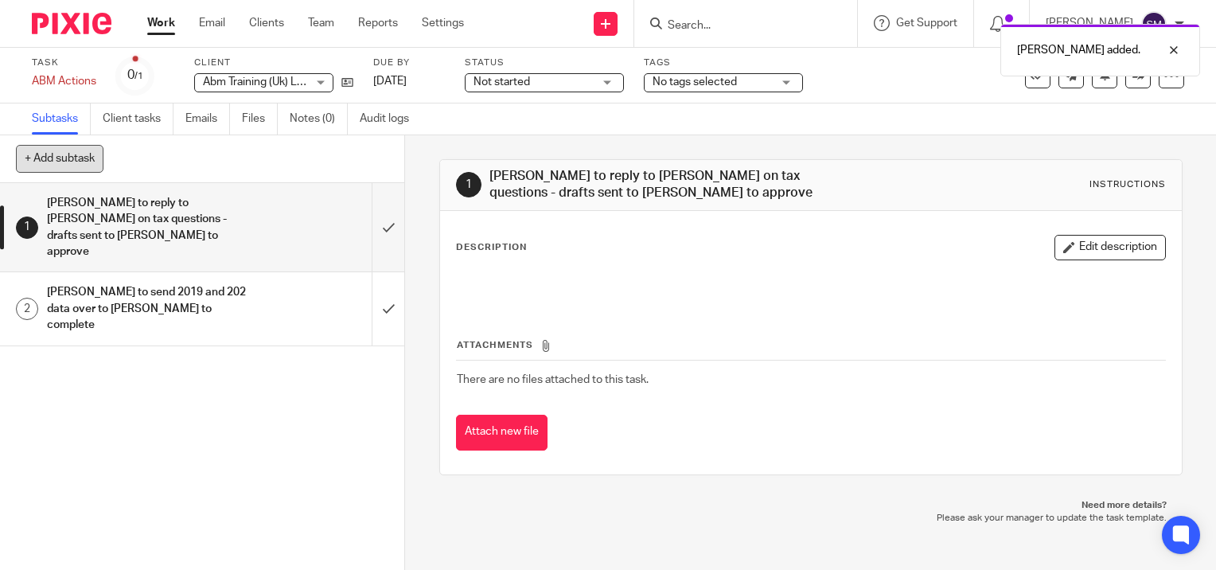
click at [89, 157] on button "+ Add subtask" at bounding box center [60, 158] width 88 height 27
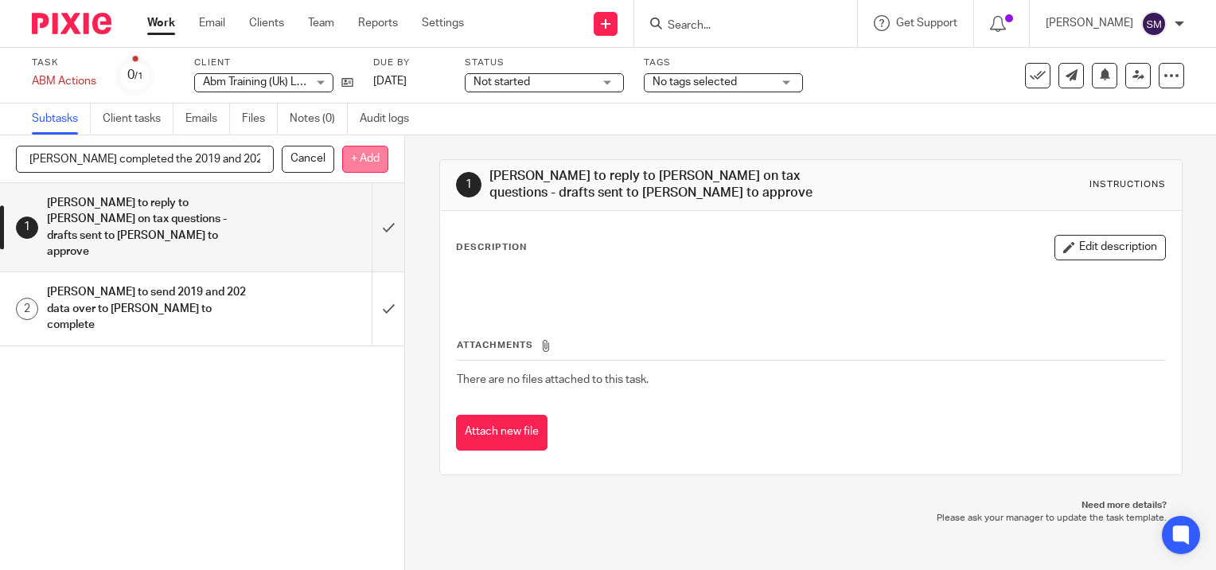
click at [360, 154] on p "+ Add" at bounding box center [365, 159] width 46 height 27
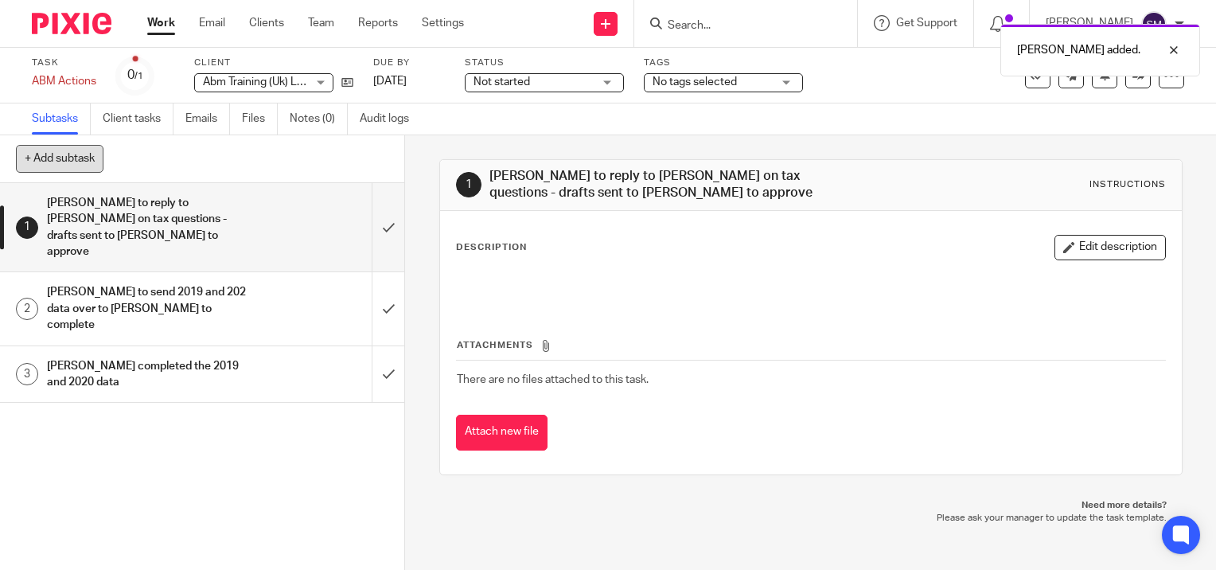
click at [92, 157] on button "+ Add subtask" at bounding box center [60, 158] width 88 height 27
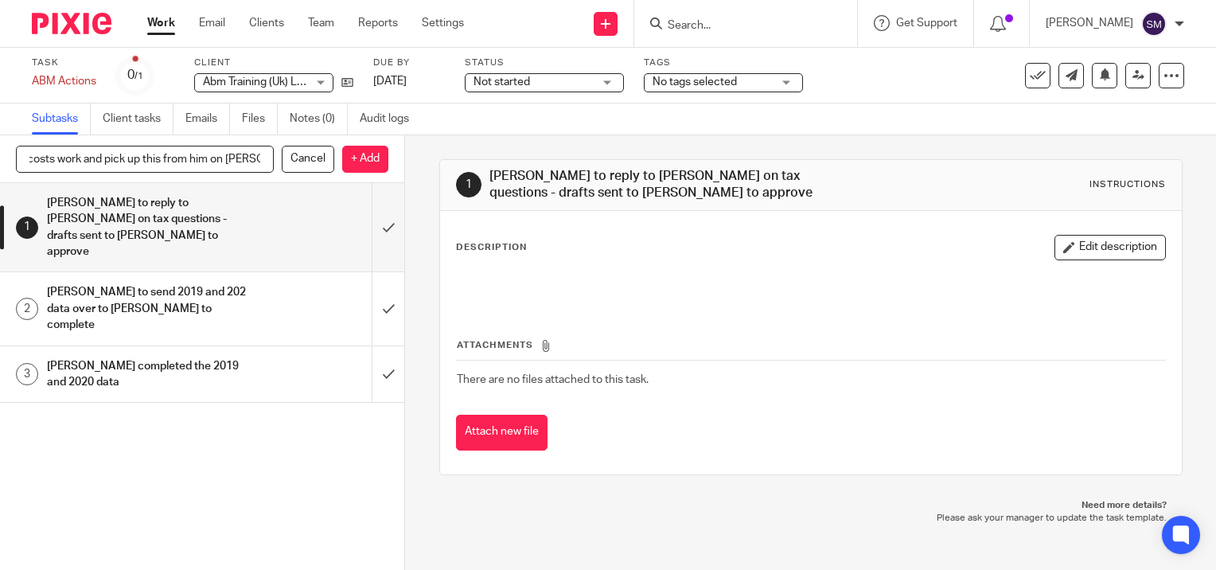
scroll to position [0, 105]
click at [362, 162] on p "+ Add" at bounding box center [365, 159] width 46 height 27
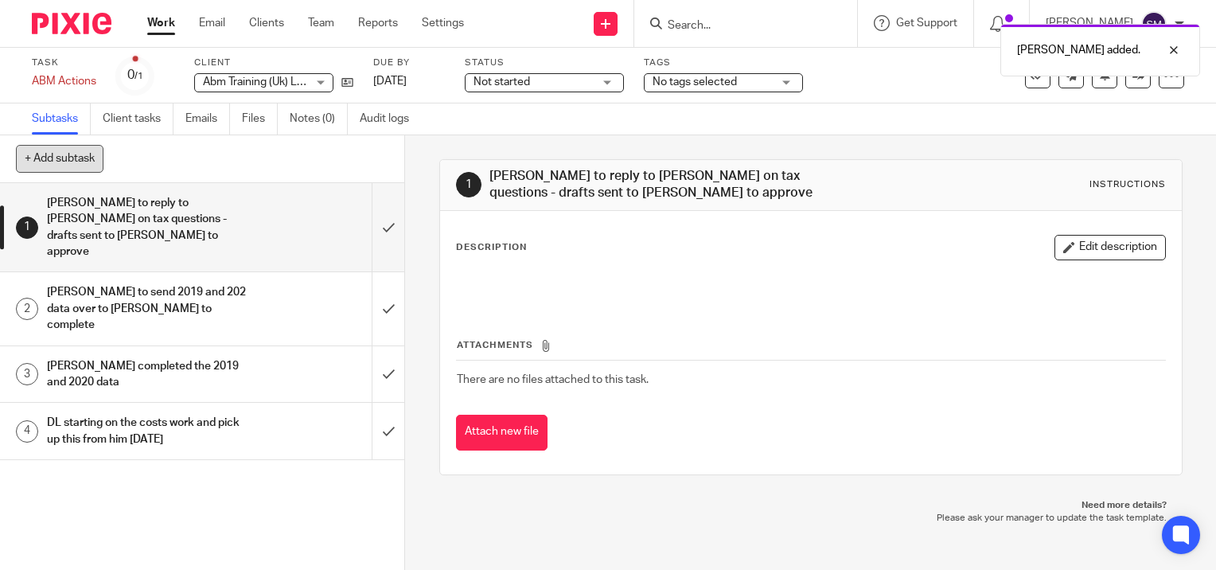
click at [66, 162] on button "+ Add subtask" at bounding box center [60, 158] width 88 height 27
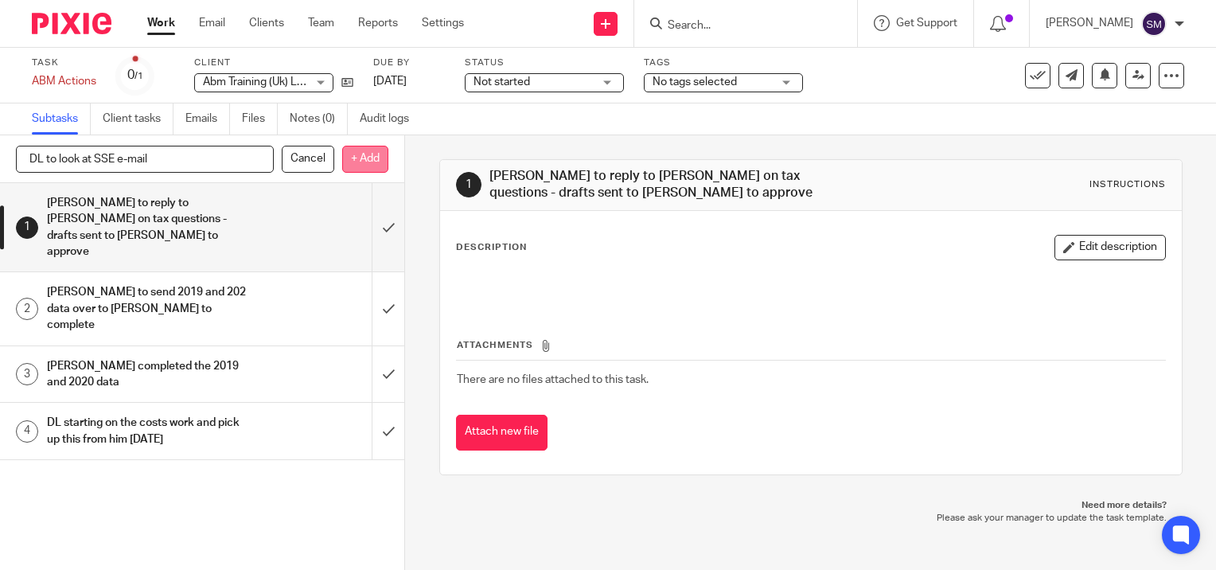
click at [361, 159] on p "+ Add" at bounding box center [365, 159] width 46 height 27
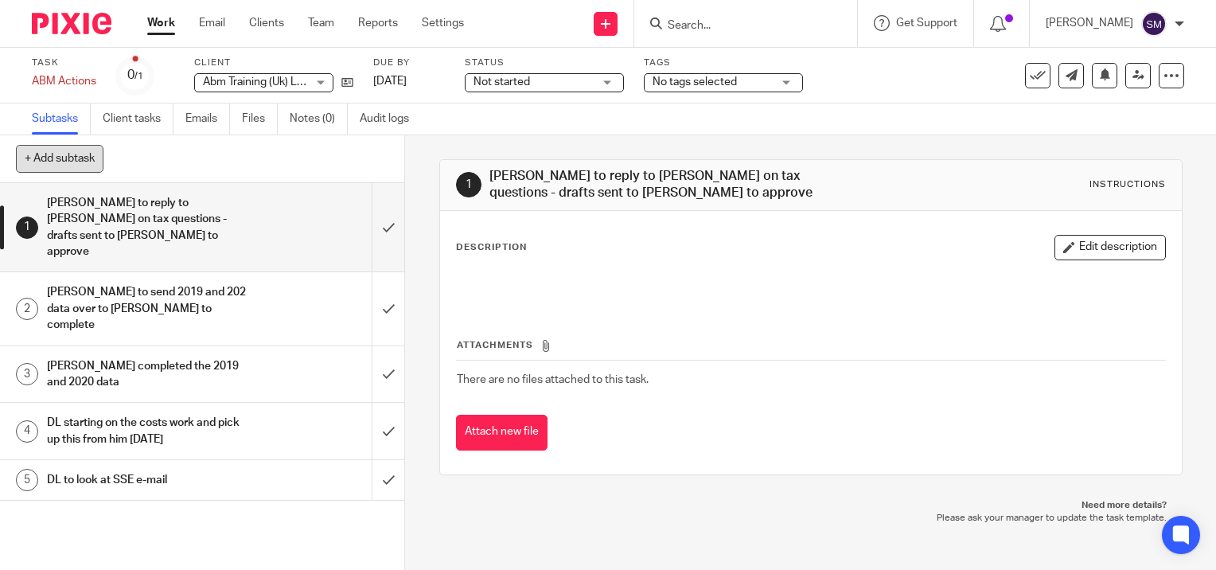
click at [68, 154] on button "+ Add subtask" at bounding box center [60, 158] width 88 height 27
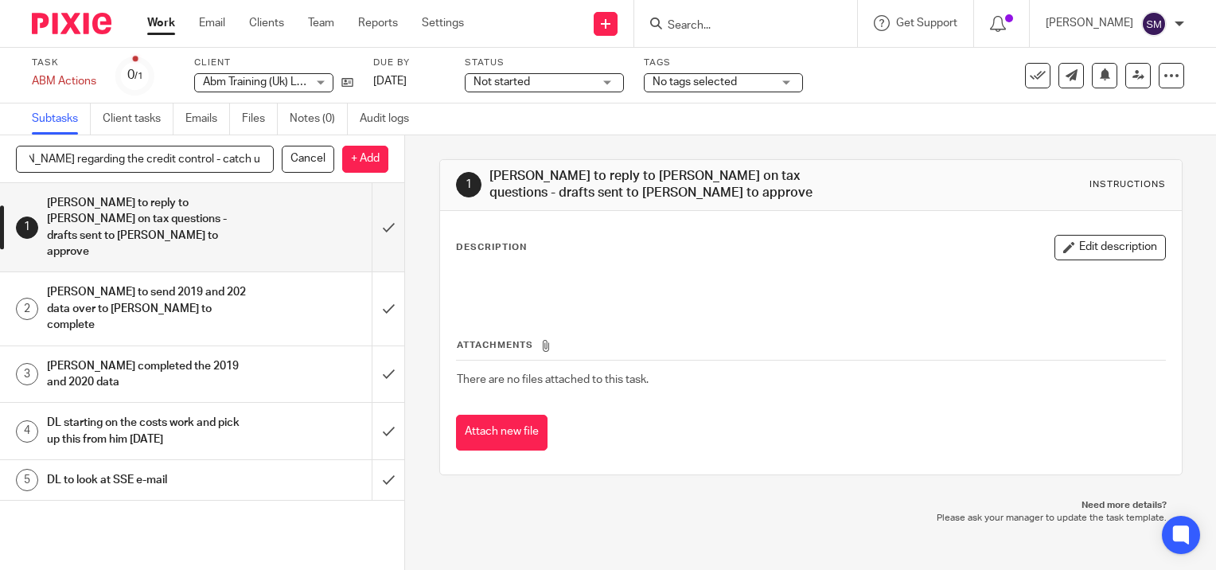
scroll to position [0, 111]
type input "Reach out to ellen regarding the credit control - catch up with DL fist"
click at [360, 161] on p "+ Add" at bounding box center [365, 159] width 46 height 27
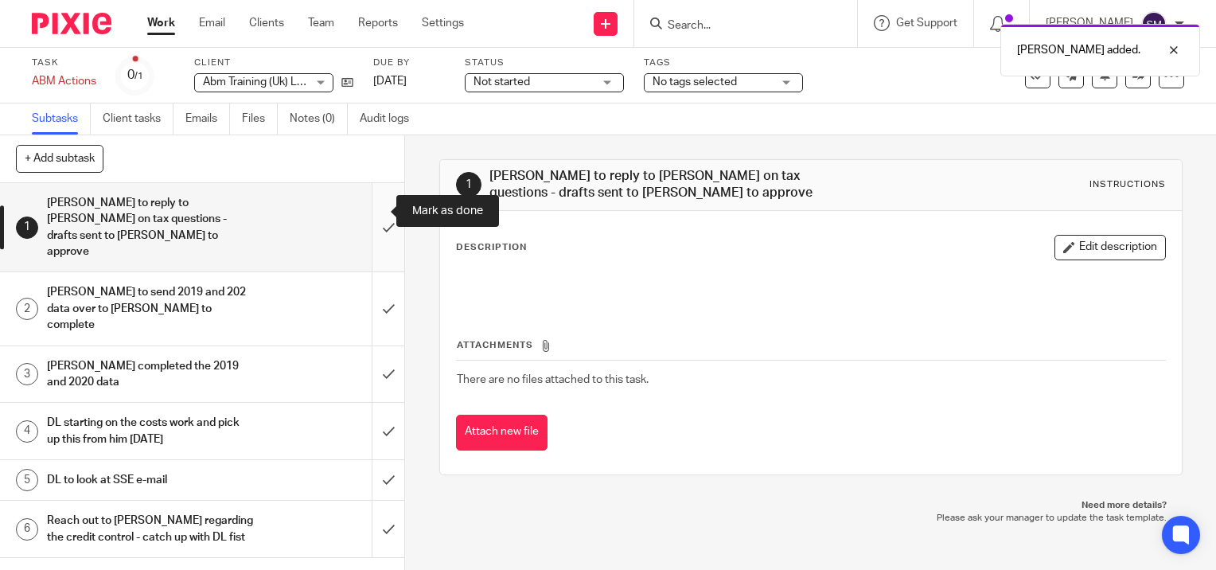
click at [370, 209] on input "submit" at bounding box center [202, 227] width 404 height 88
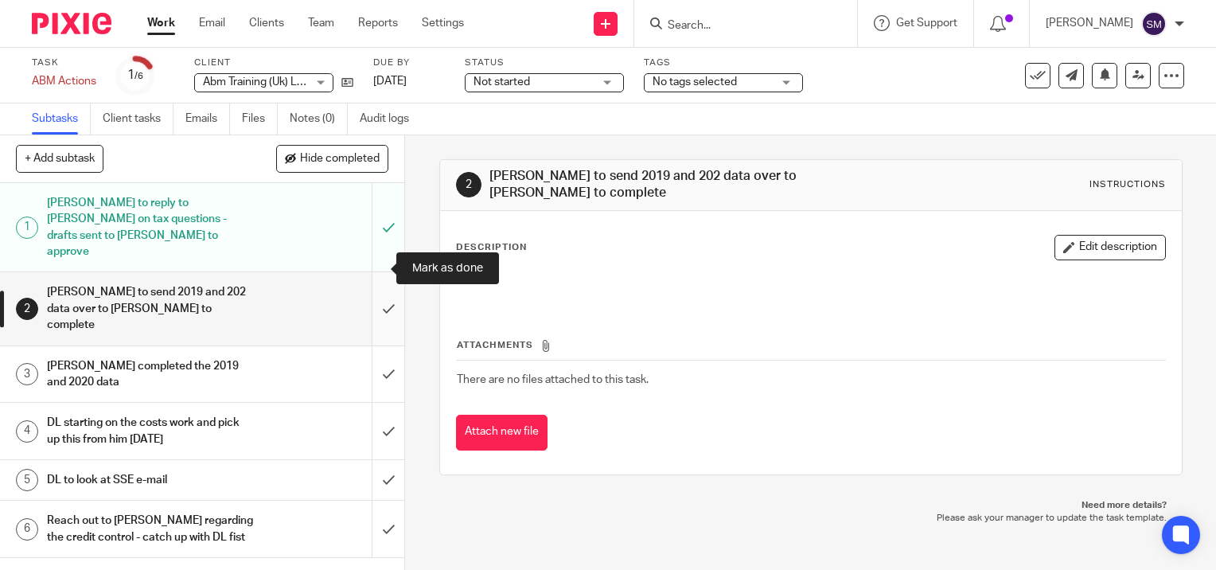
click at [369, 272] on input "submit" at bounding box center [202, 308] width 404 height 72
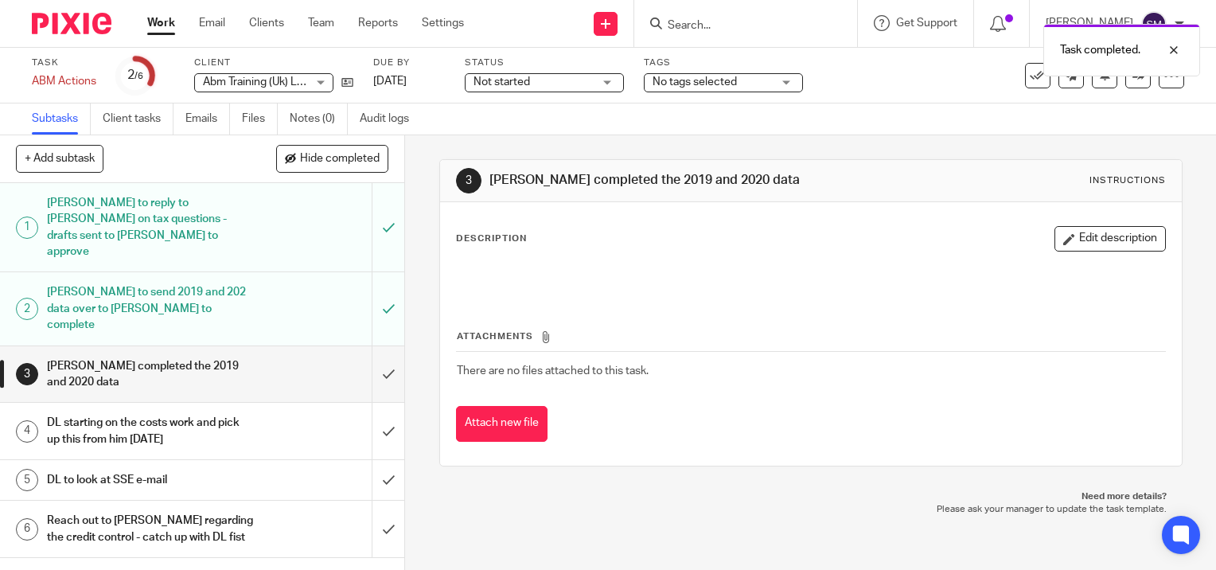
click at [161, 19] on link "Work" at bounding box center [161, 23] width 28 height 16
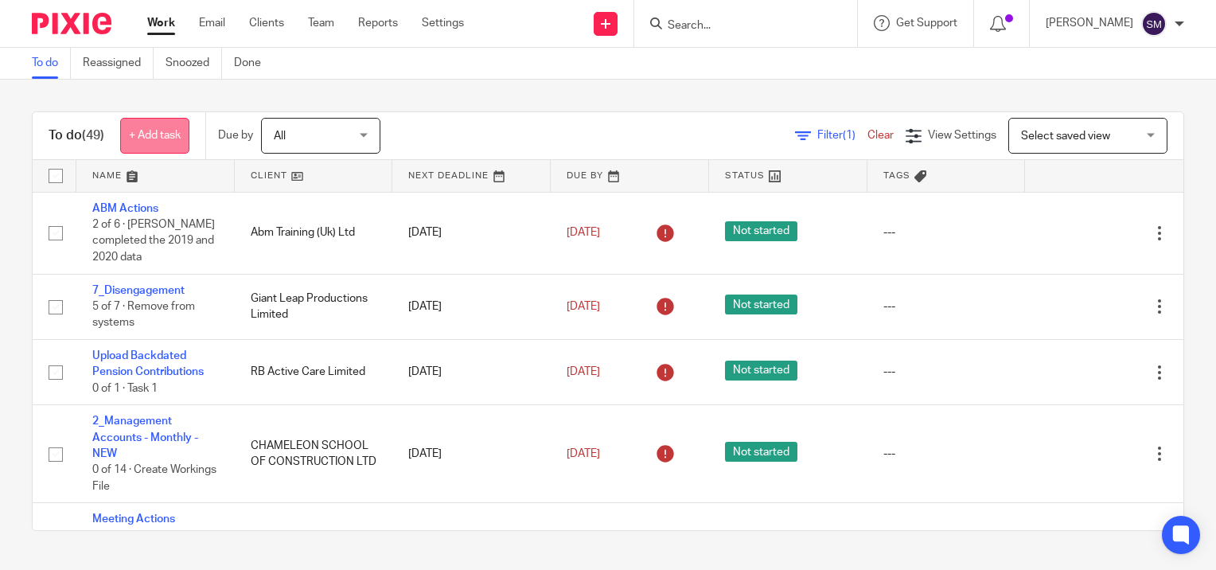
click at [169, 134] on link "+ Add task" at bounding box center [154, 136] width 69 height 36
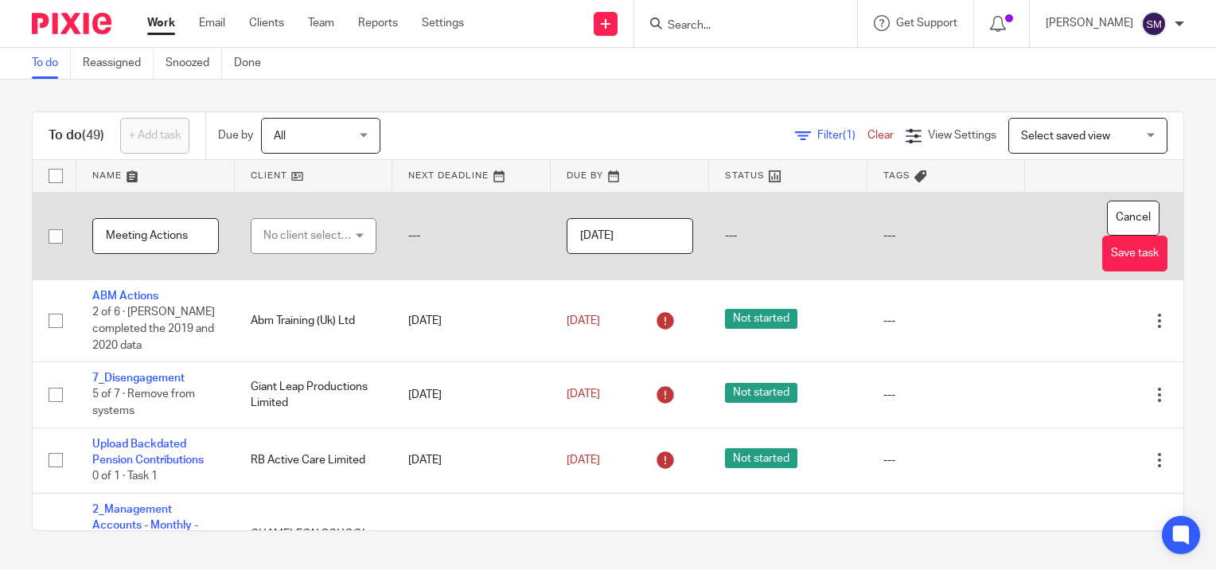
type input "Meeting Actions"
click at [299, 236] on div "No client selected" at bounding box center [308, 235] width 90 height 33
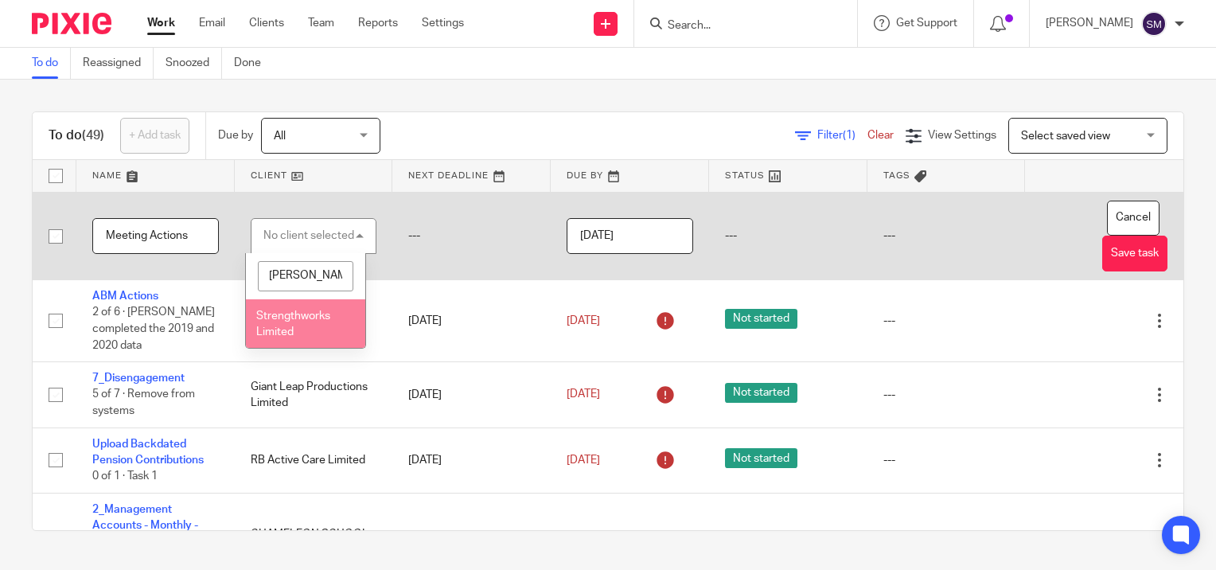
type input "streng"
click at [283, 324] on li "Strengthworks Limited" at bounding box center [305, 323] width 119 height 49
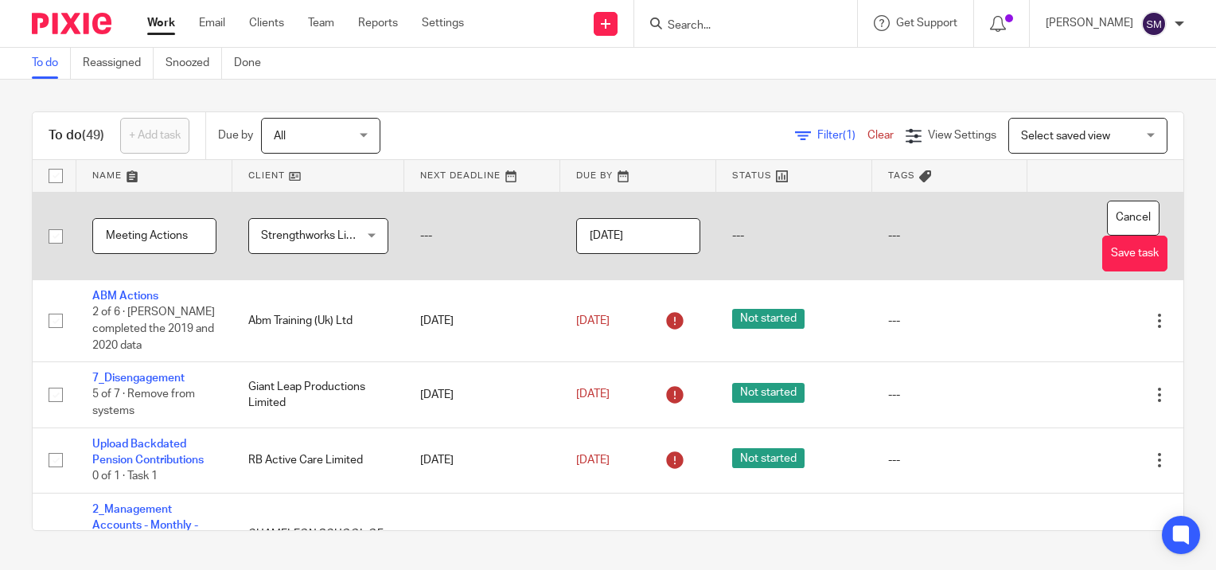
click at [638, 235] on input "[DATE]" at bounding box center [638, 236] width 124 height 36
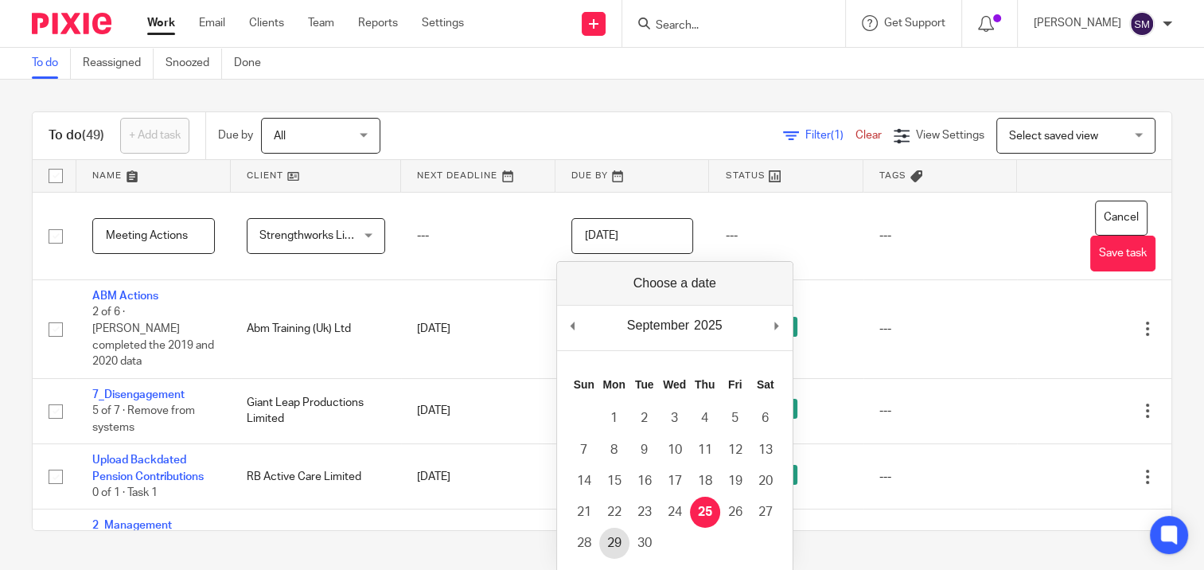
type input "2025-09-29"
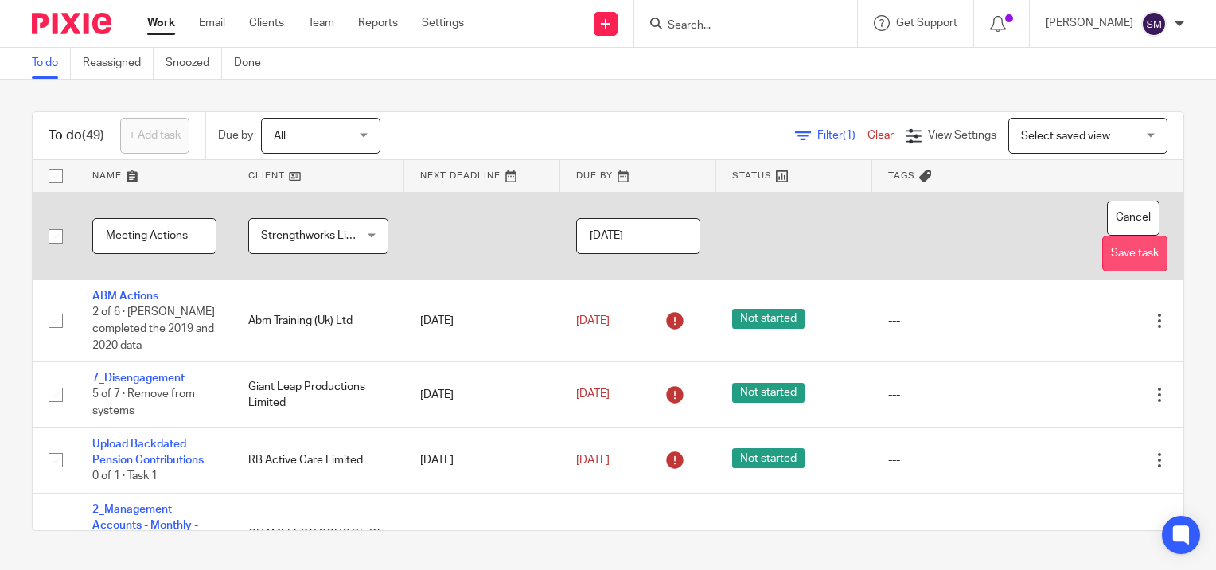
click at [1107, 248] on button "Save task" at bounding box center [1135, 254] width 65 height 36
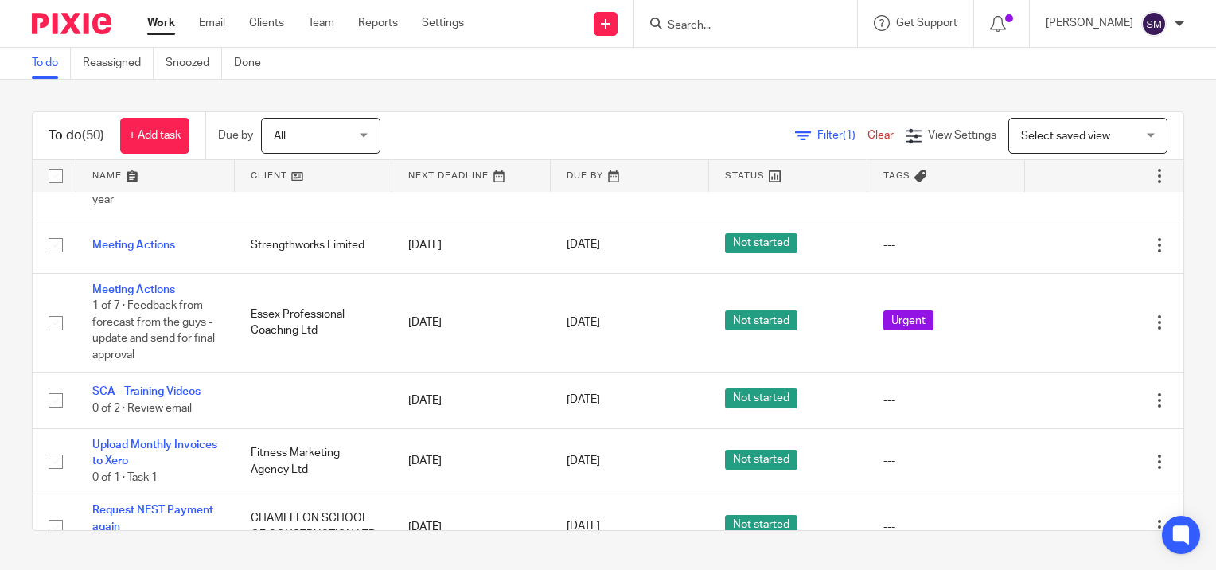
scroll to position [2229, 0]
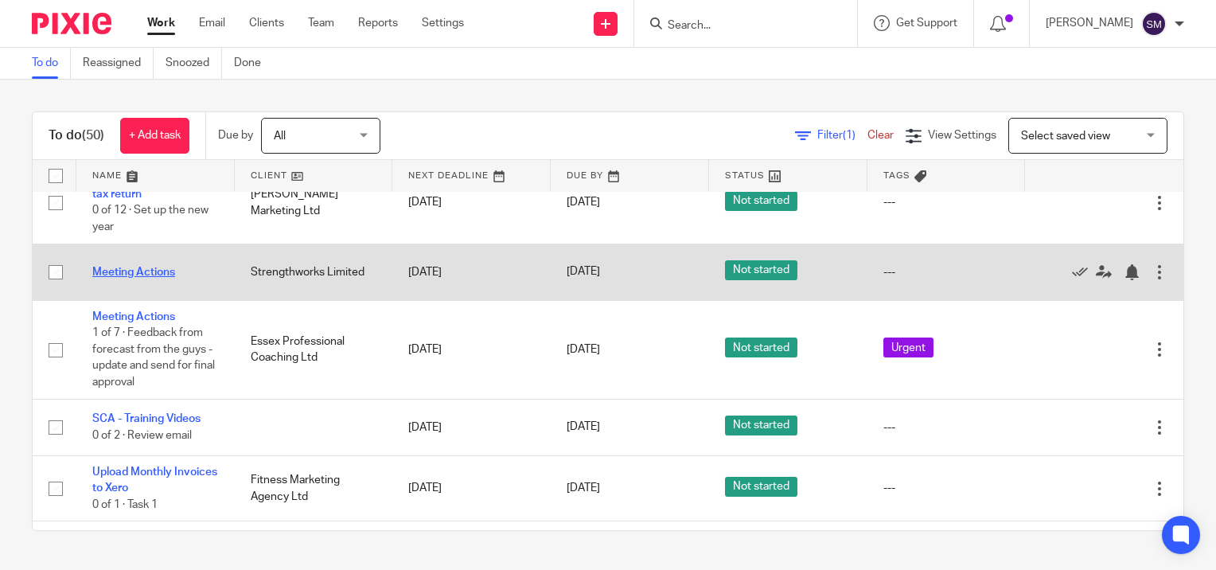
click at [143, 270] on link "Meeting Actions" at bounding box center [133, 272] width 83 height 11
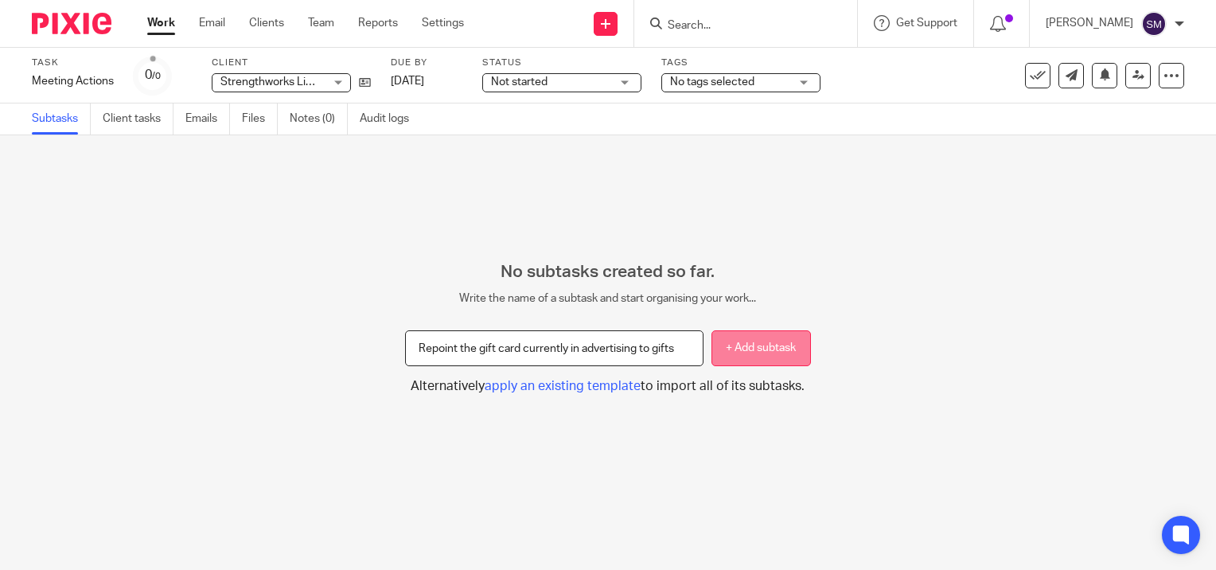
type input "Repoint the gift card currently in advertising to gifts"
click at [761, 345] on button "+ Add subtask" at bounding box center [762, 348] width 100 height 36
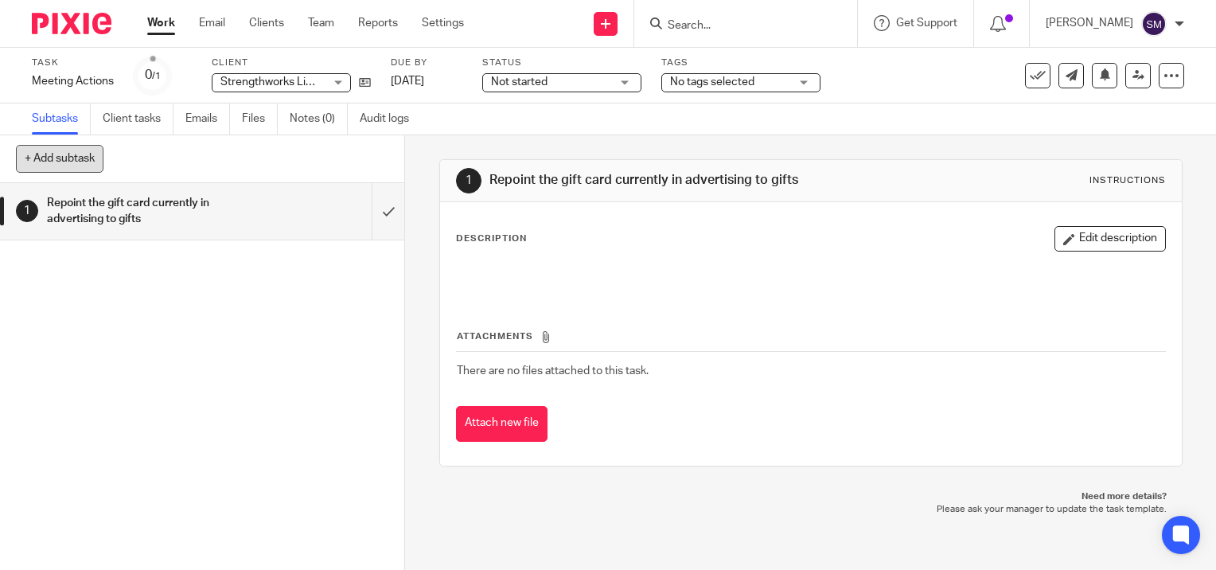
click at [70, 159] on button "+ Add subtask" at bounding box center [60, 158] width 88 height 27
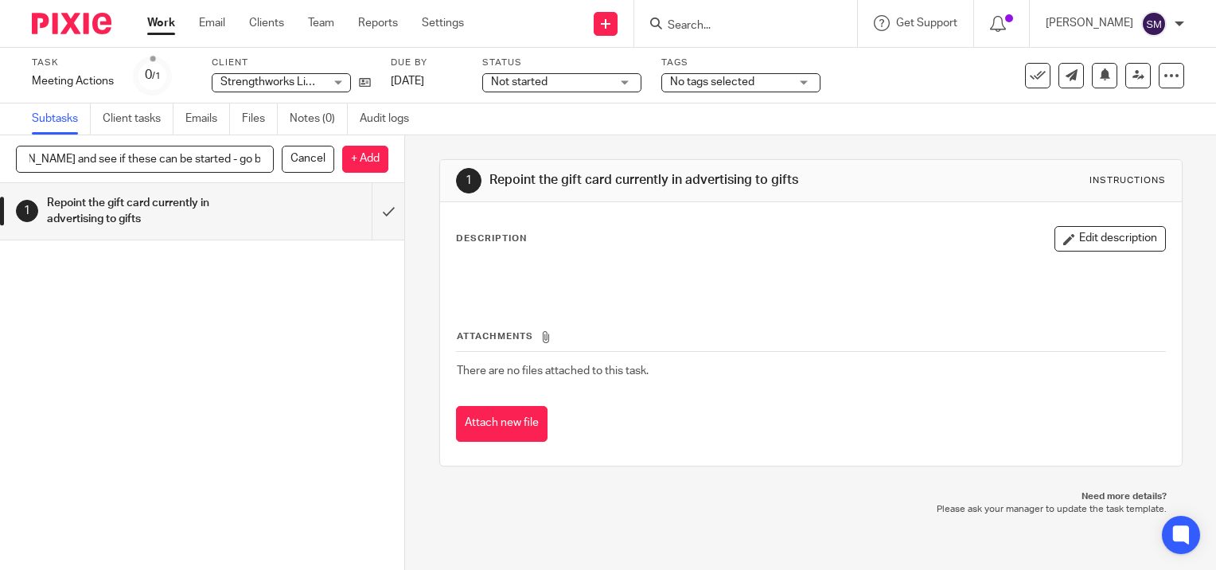
scroll to position [0, 340]
click at [352, 159] on p "+ Add" at bounding box center [365, 159] width 46 height 27
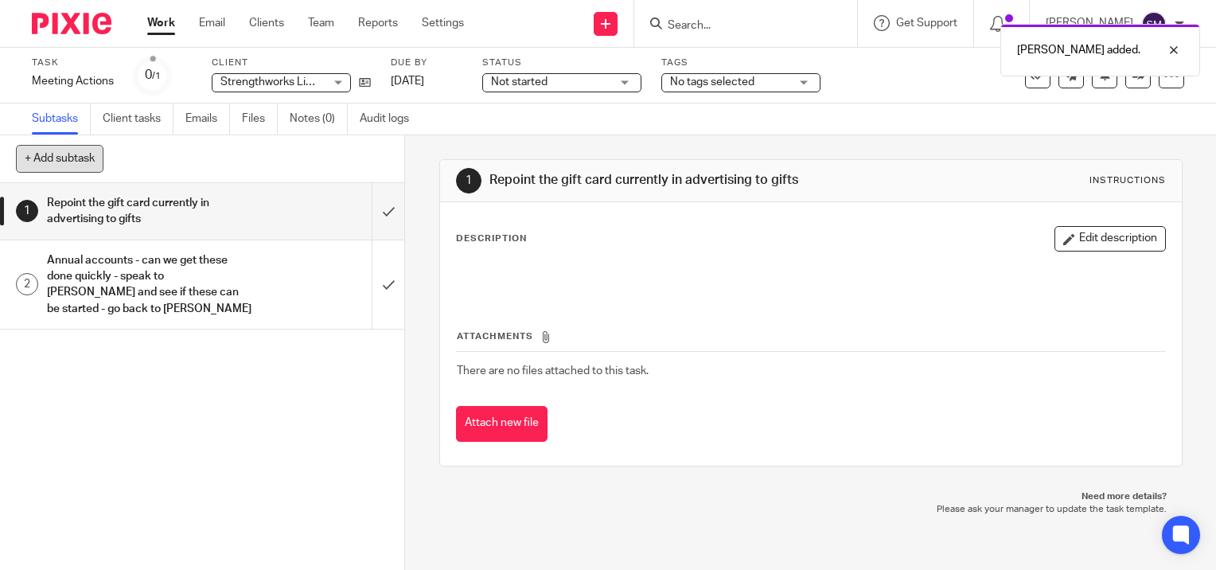
click at [64, 158] on button "+ Add subtask" at bounding box center [60, 158] width 88 height 27
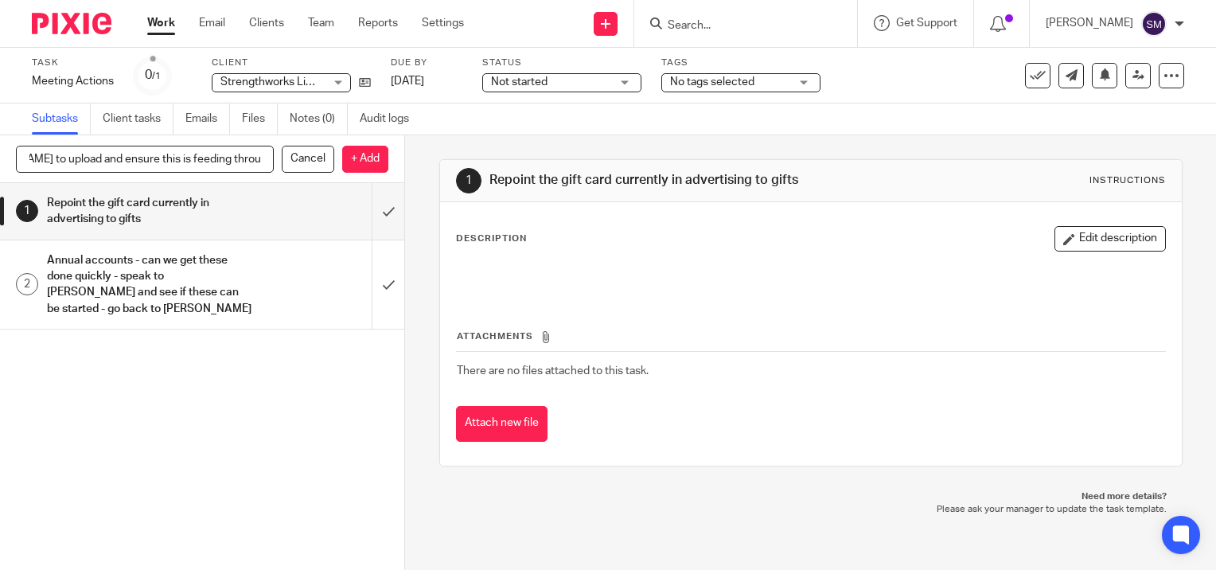
scroll to position [0, 331]
click at [365, 164] on p "+ Add" at bounding box center [365, 159] width 46 height 27
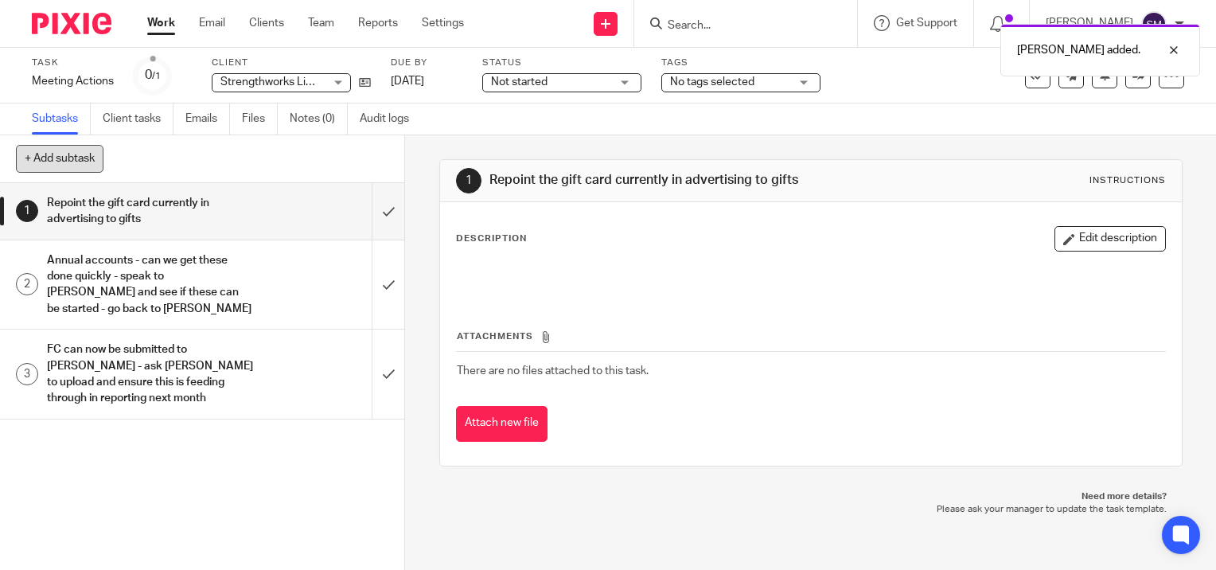
click at [68, 156] on button "+ Add subtask" at bounding box center [60, 158] width 88 height 27
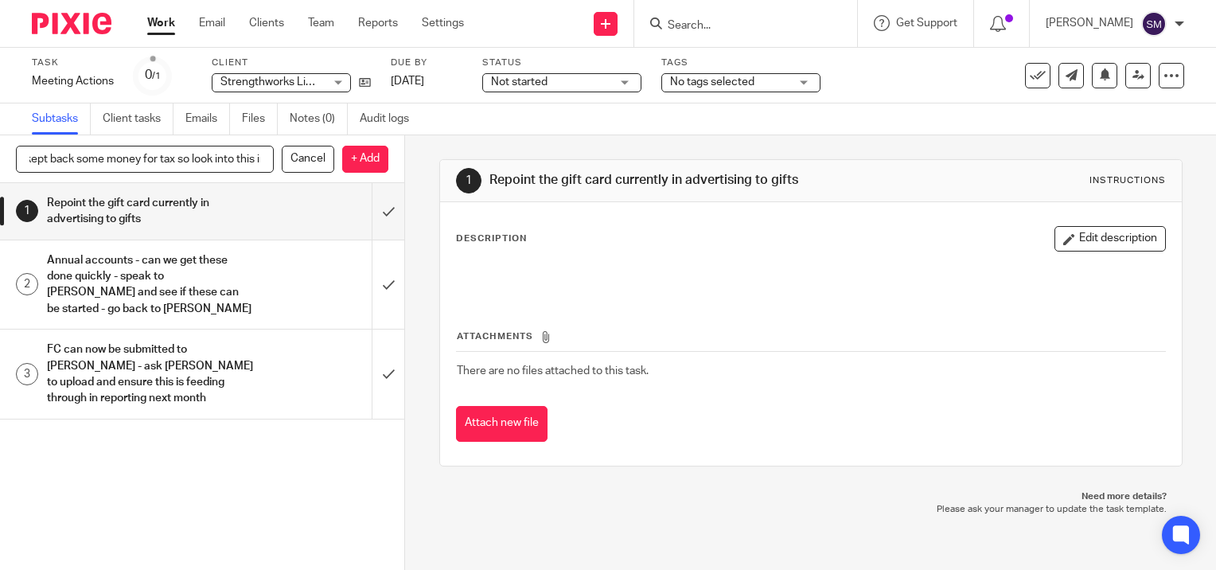
scroll to position [0, 468]
type input "[PERSON_NAME] - update on self assessments - [PERSON_NAME] explained that they …"
click at [367, 151] on p "+ Add" at bounding box center [365, 159] width 46 height 27
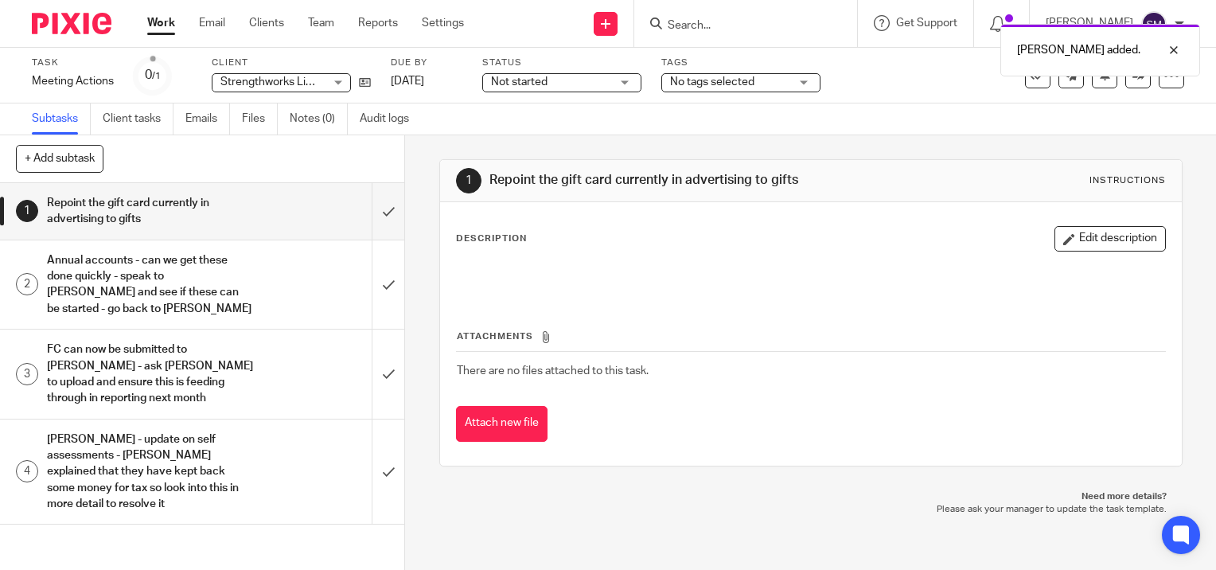
click at [162, 19] on link "Work" at bounding box center [161, 23] width 28 height 16
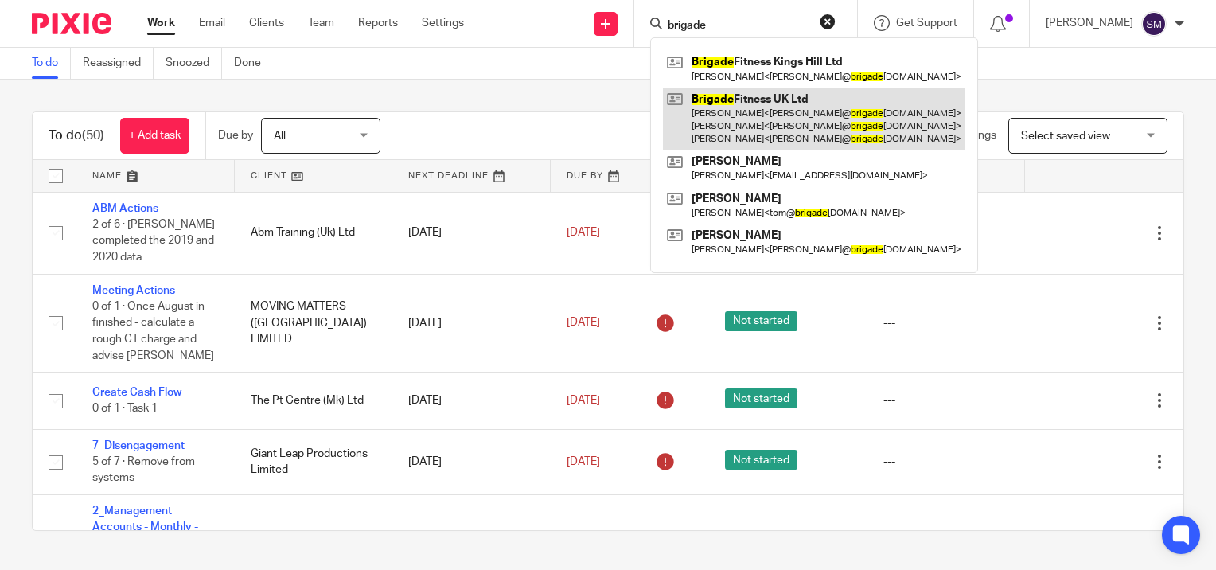
type input "brigade"
click at [713, 111] on link at bounding box center [814, 119] width 302 height 63
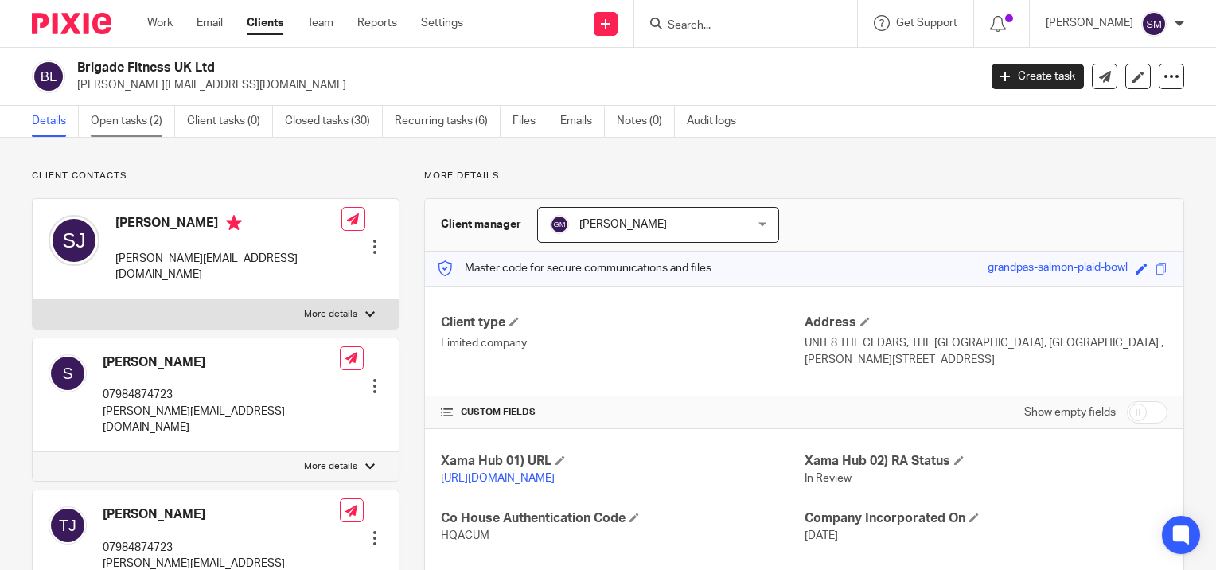
click at [115, 123] on link "Open tasks (2)" at bounding box center [133, 121] width 84 height 31
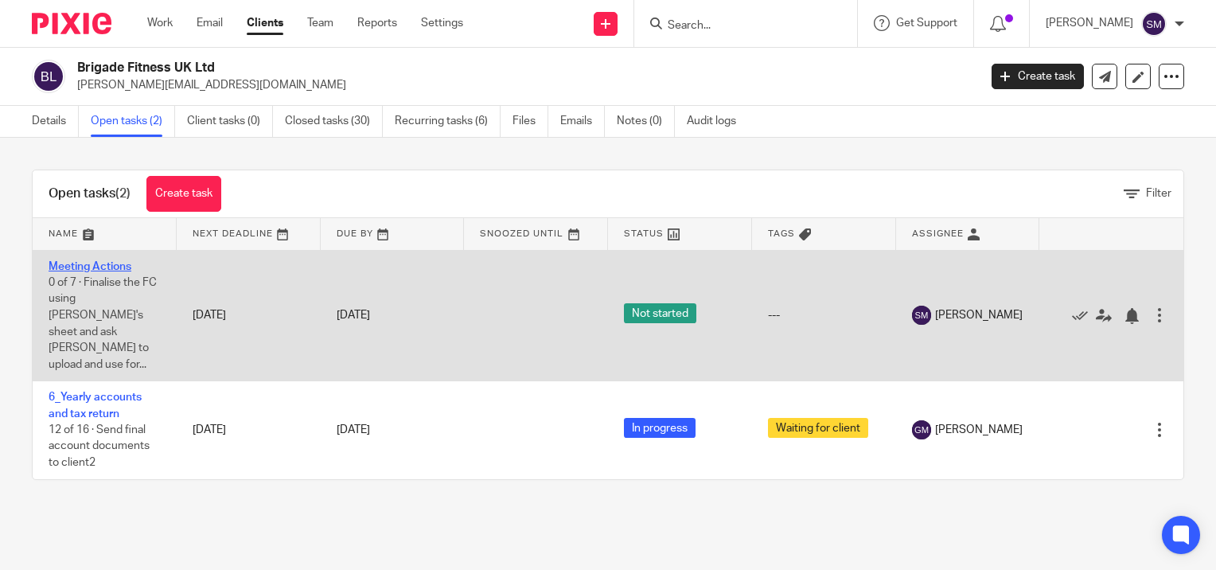
click at [96, 261] on link "Meeting Actions" at bounding box center [90, 266] width 83 height 11
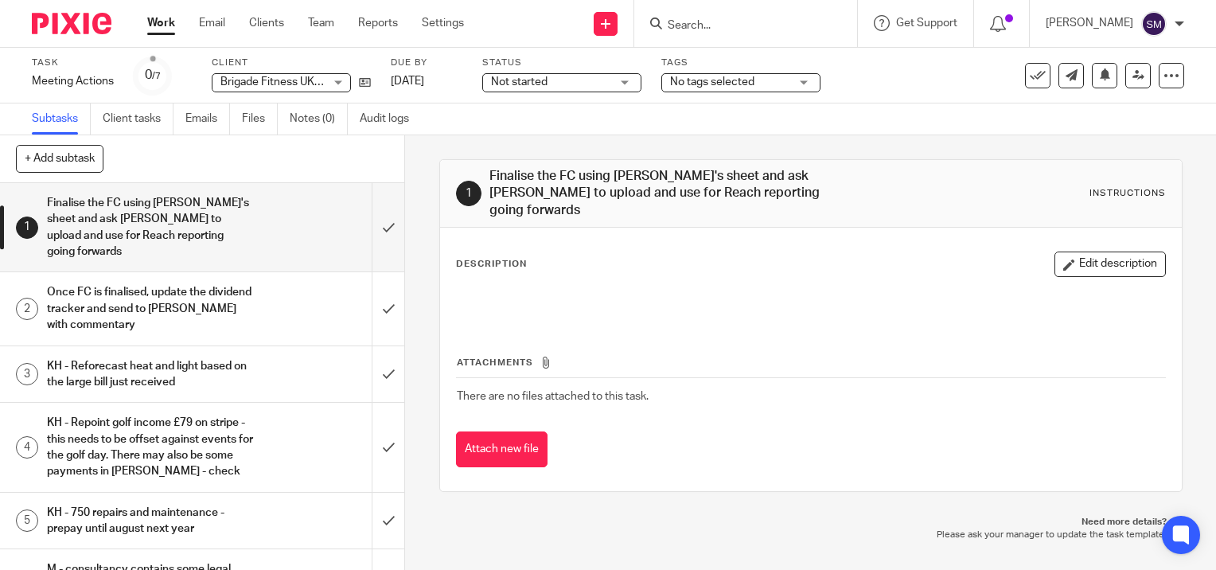
click at [150, 15] on link "Work" at bounding box center [161, 23] width 28 height 16
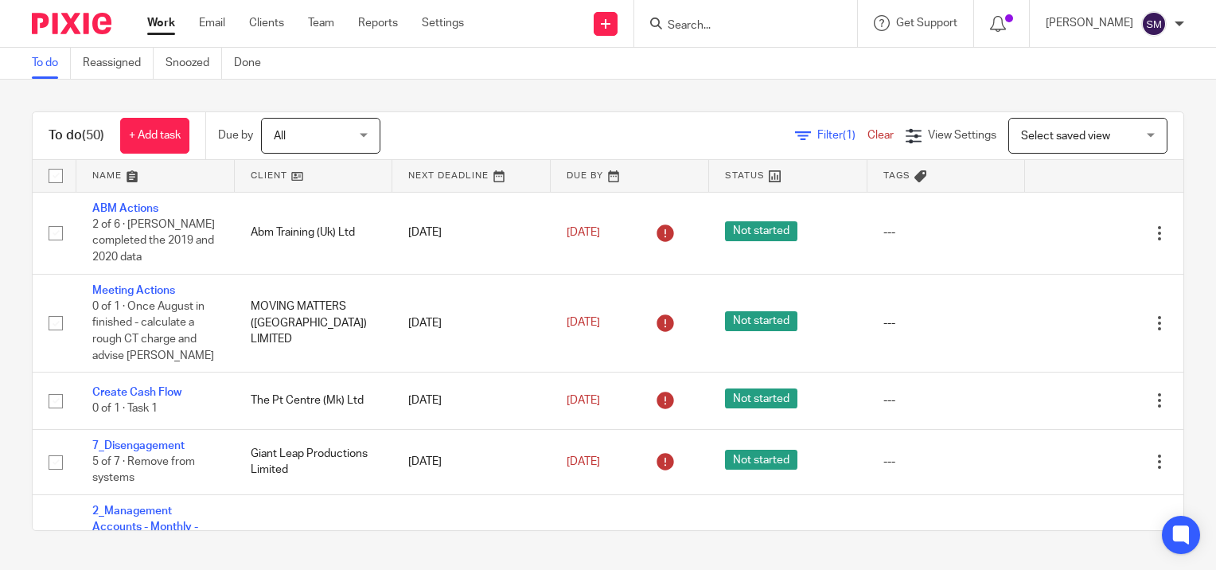
click at [166, 21] on link "Work" at bounding box center [161, 23] width 28 height 16
